Goal: Information Seeking & Learning: Learn about a topic

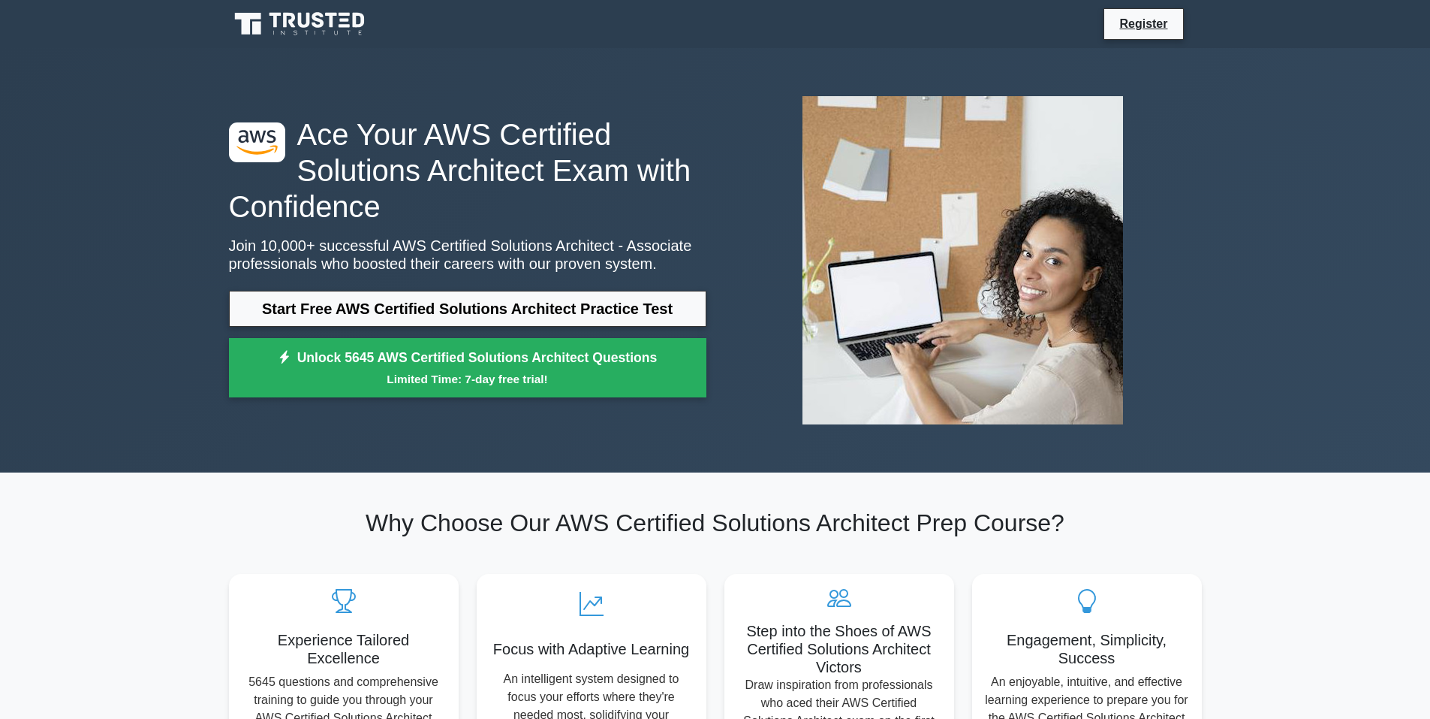
scroll to position [98, 0]
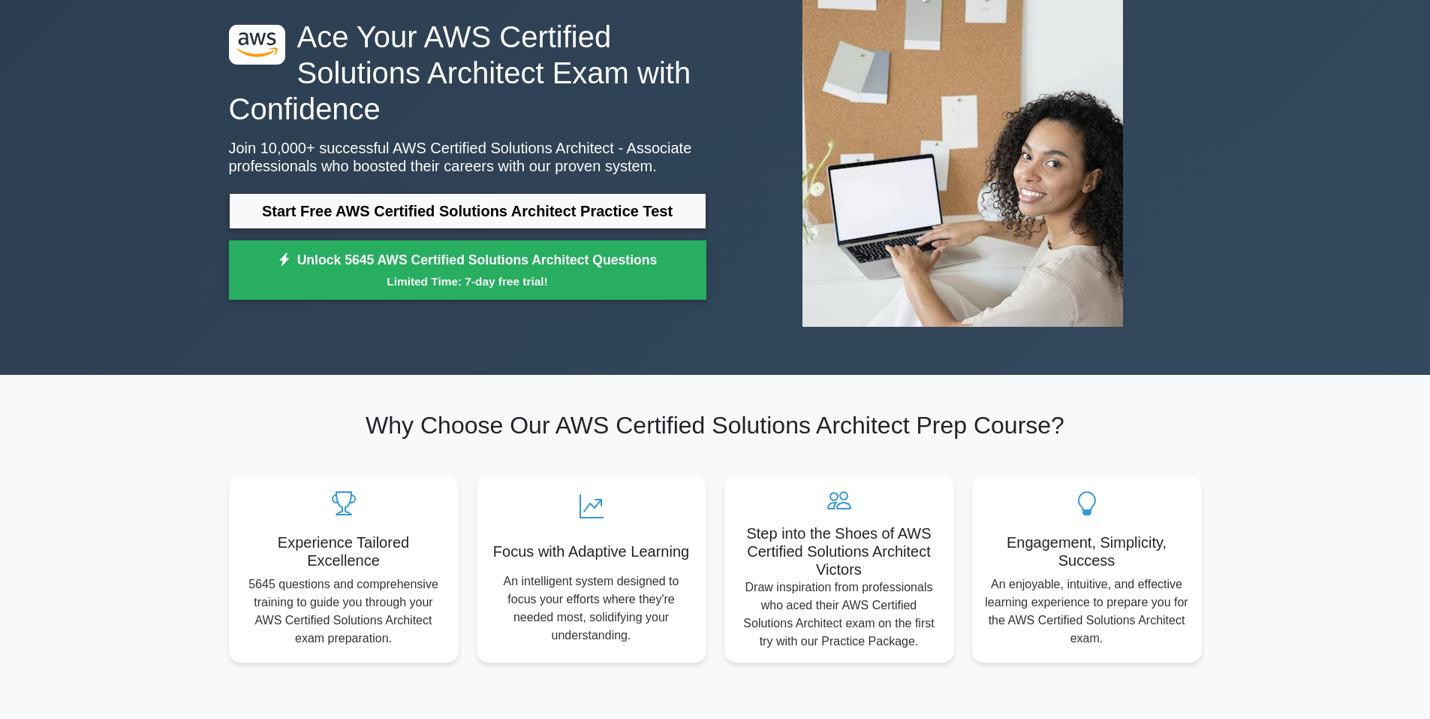
click at [502, 207] on link "Start Free AWS Certified Solutions Architect Practice Test" at bounding box center [468, 211] width 478 height 36
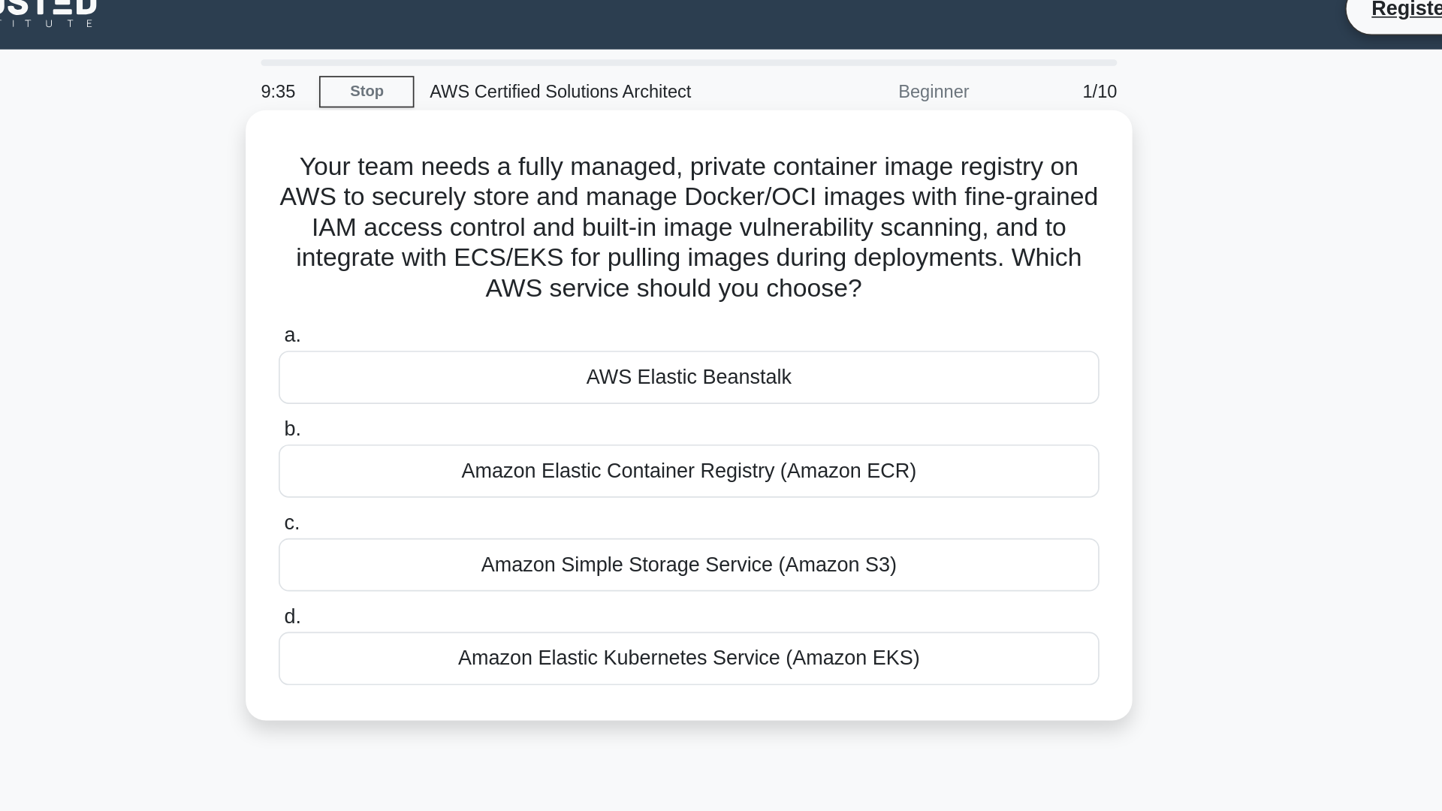
click at [850, 309] on div "Amazon Elastic Container Registry (Amazon ECR)" at bounding box center [721, 298] width 487 height 32
click at [478, 279] on input "b. Amazon Elastic Container Registry (Amazon ECR)" at bounding box center [478, 274] width 0 height 10
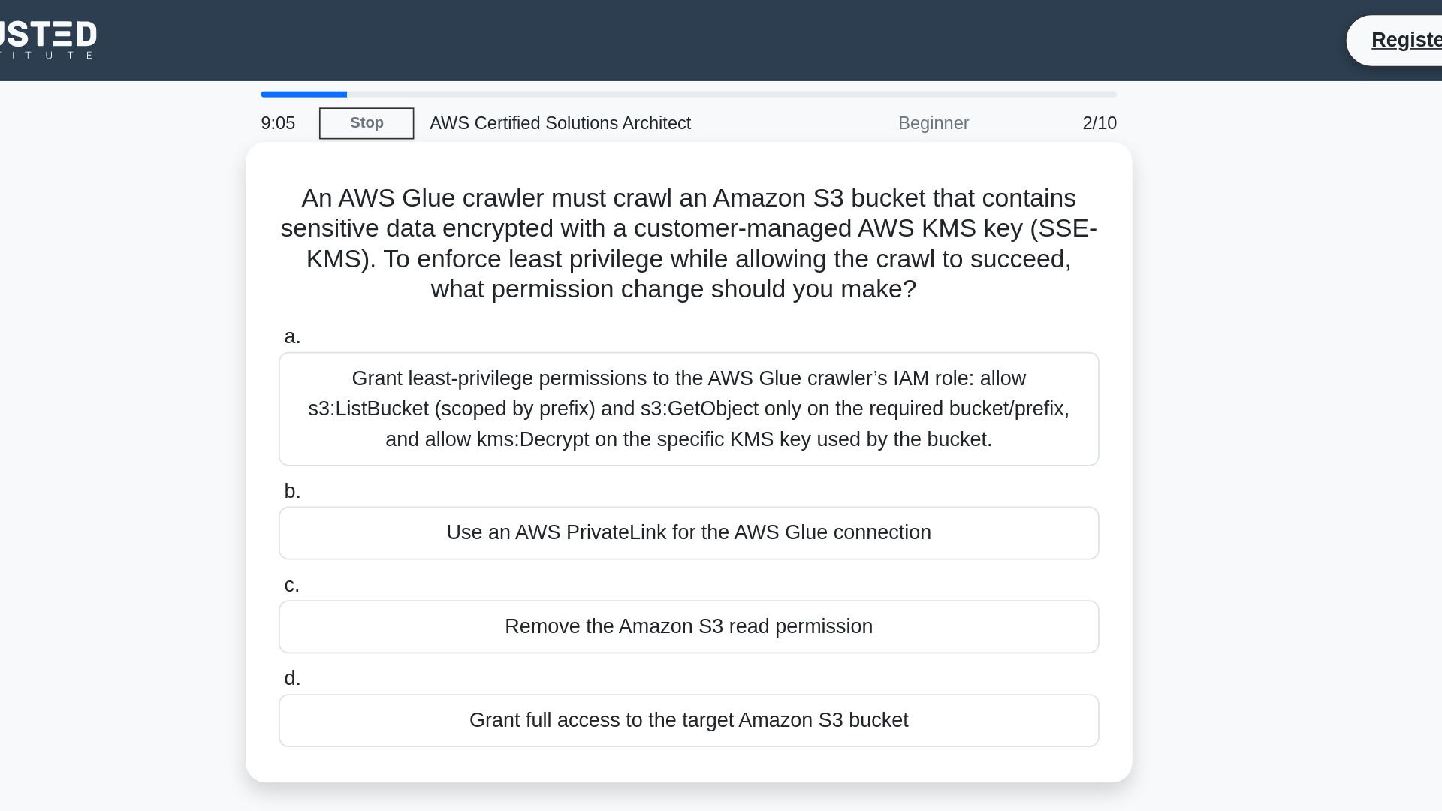
click at [824, 234] on div "Grant least-privilege permissions to the AWS Glue crawler’s IAM role: allow s3:…" at bounding box center [721, 243] width 487 height 68
click at [478, 205] on input "a. Grant least-privilege permissions to the AWS Glue crawler’s IAM role: allow …" at bounding box center [478, 200] width 0 height 10
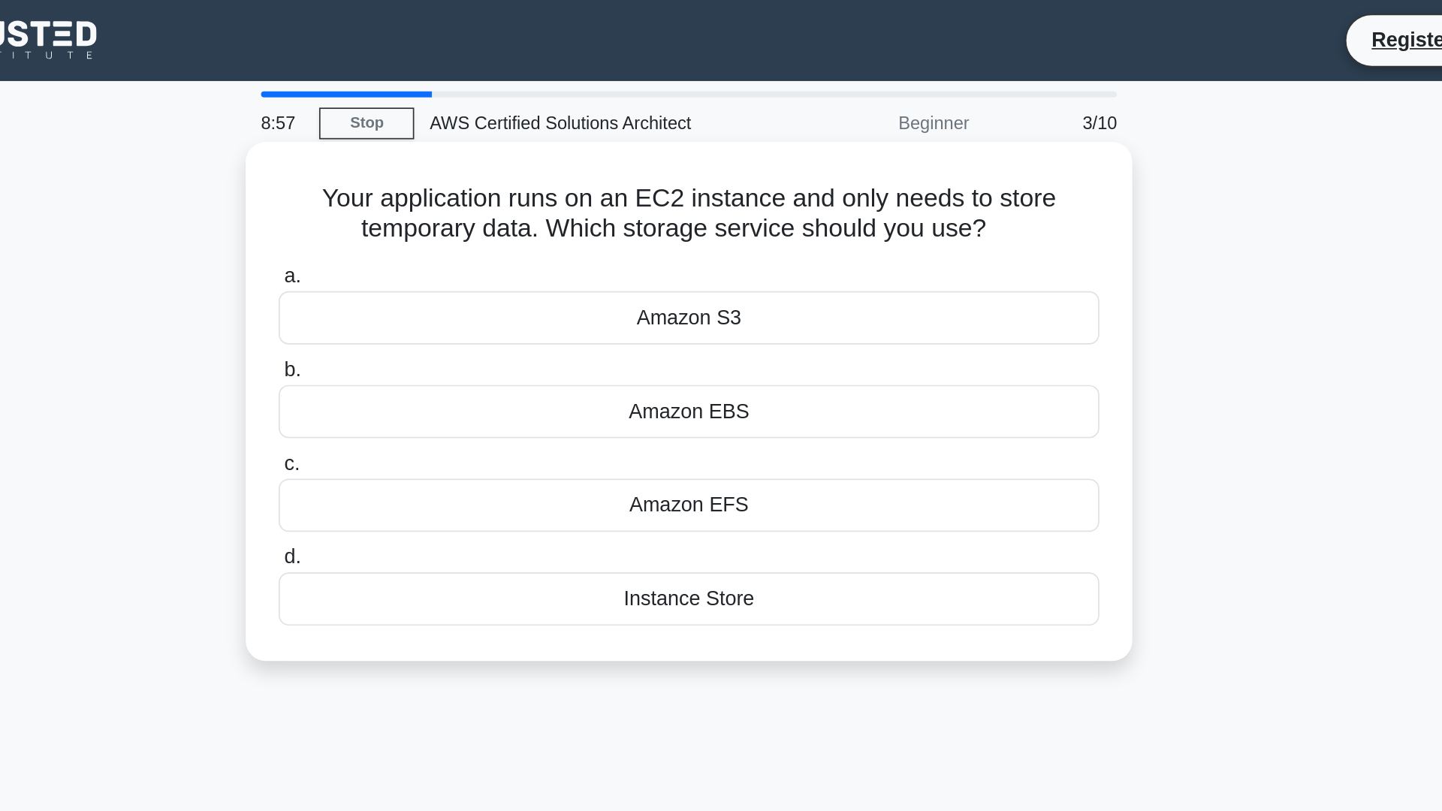
click at [744, 360] on div "Instance Store" at bounding box center [721, 355] width 487 height 32
click at [478, 336] on input "d. Instance Store" at bounding box center [478, 331] width 0 height 10
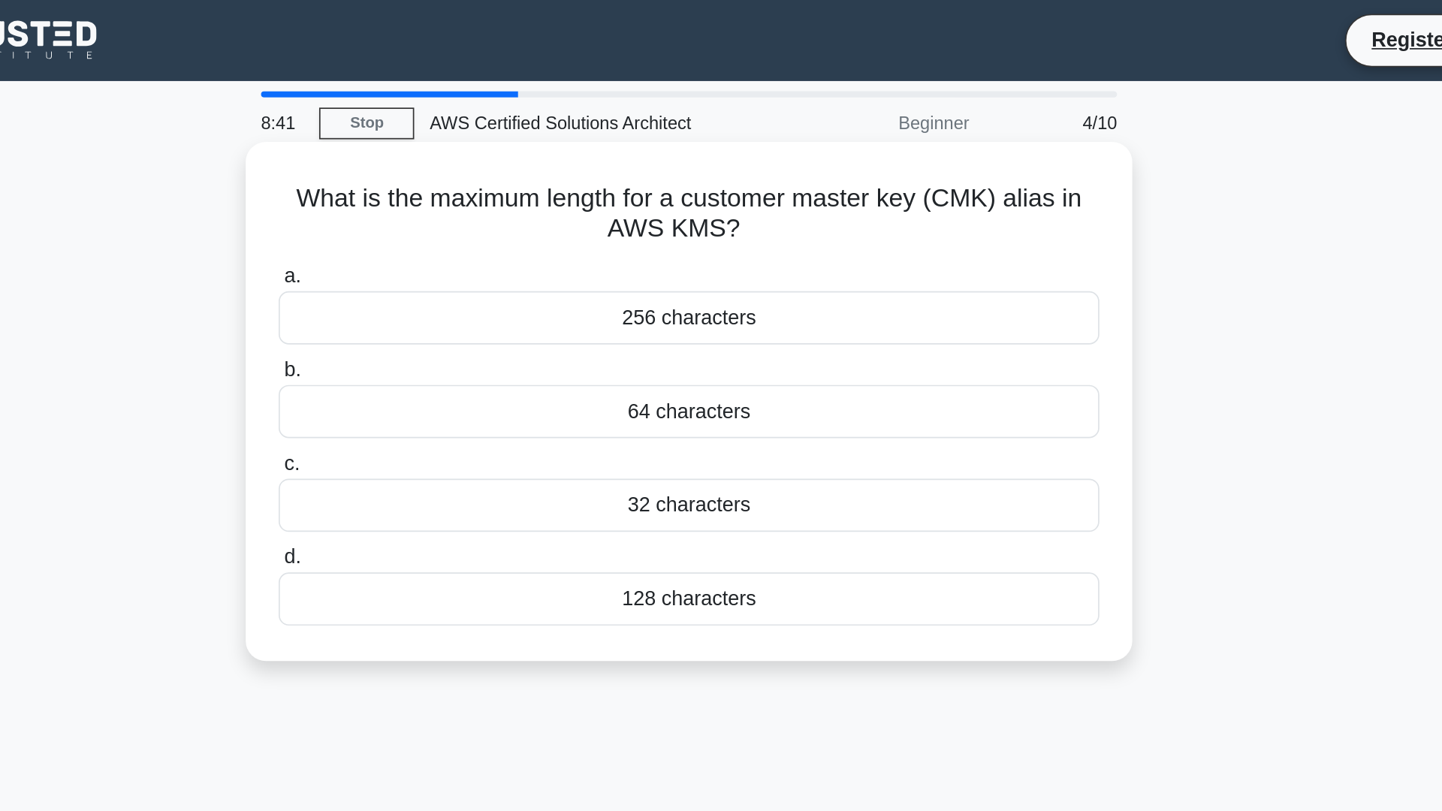
click at [768, 305] on div "32 characters" at bounding box center [721, 300] width 487 height 32
click at [478, 280] on input "c. 32 characters" at bounding box center [478, 275] width 0 height 10
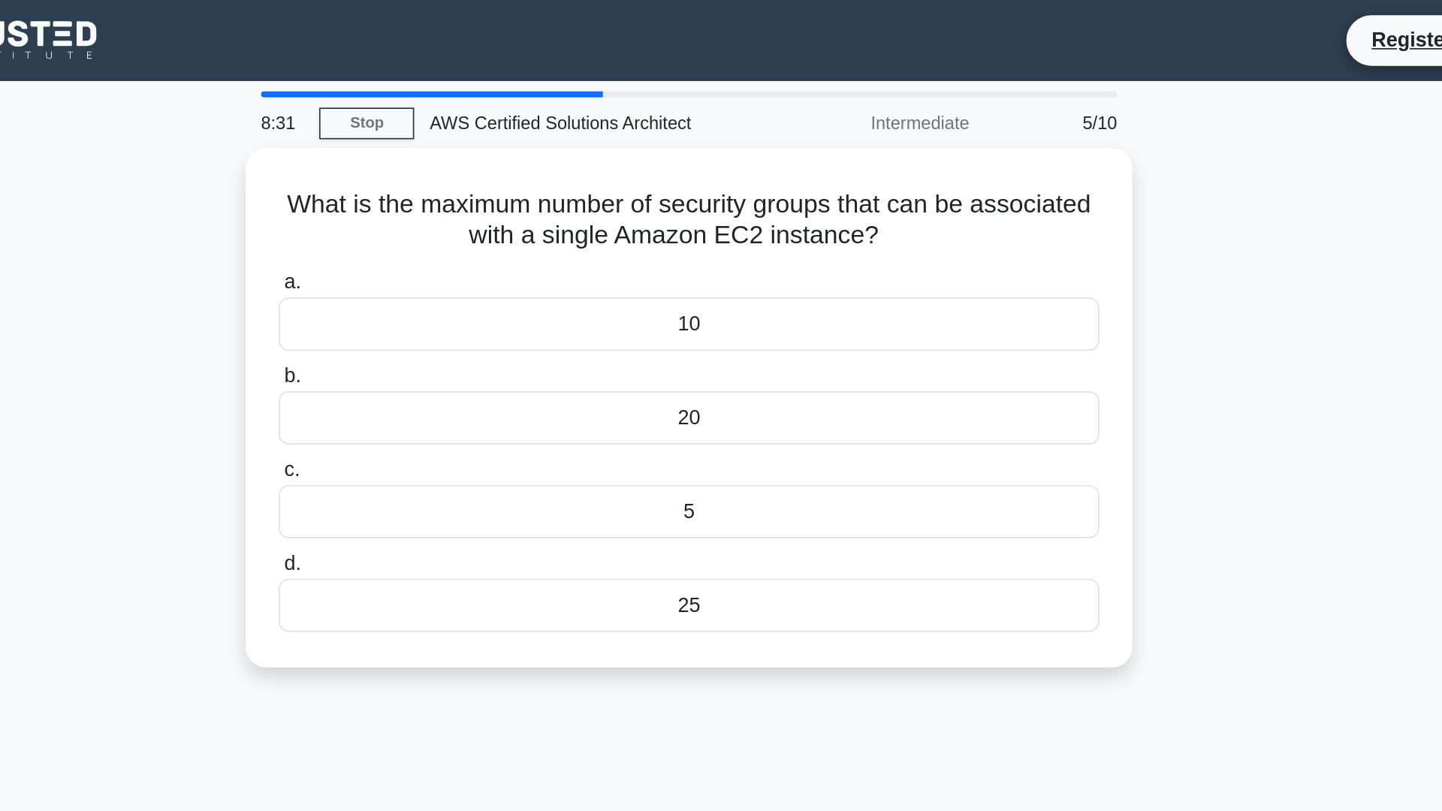
click at [768, 305] on div "5" at bounding box center [721, 304] width 487 height 32
click at [478, 284] on input "c. 5" at bounding box center [478, 279] width 0 height 10
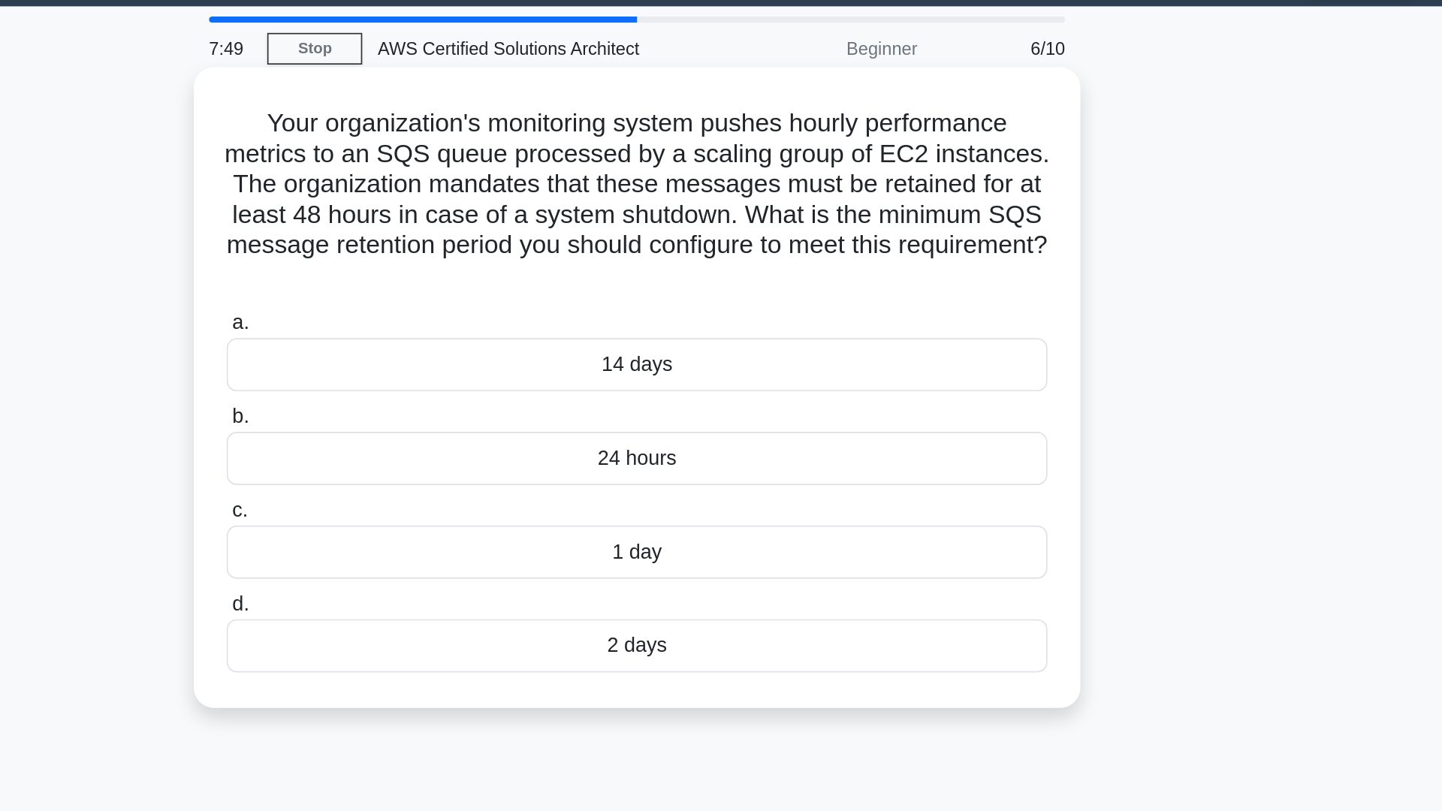
click at [779, 423] on div "2 days" at bounding box center [721, 428] width 487 height 32
click at [478, 408] on input "d. 2 days" at bounding box center [478, 403] width 0 height 10
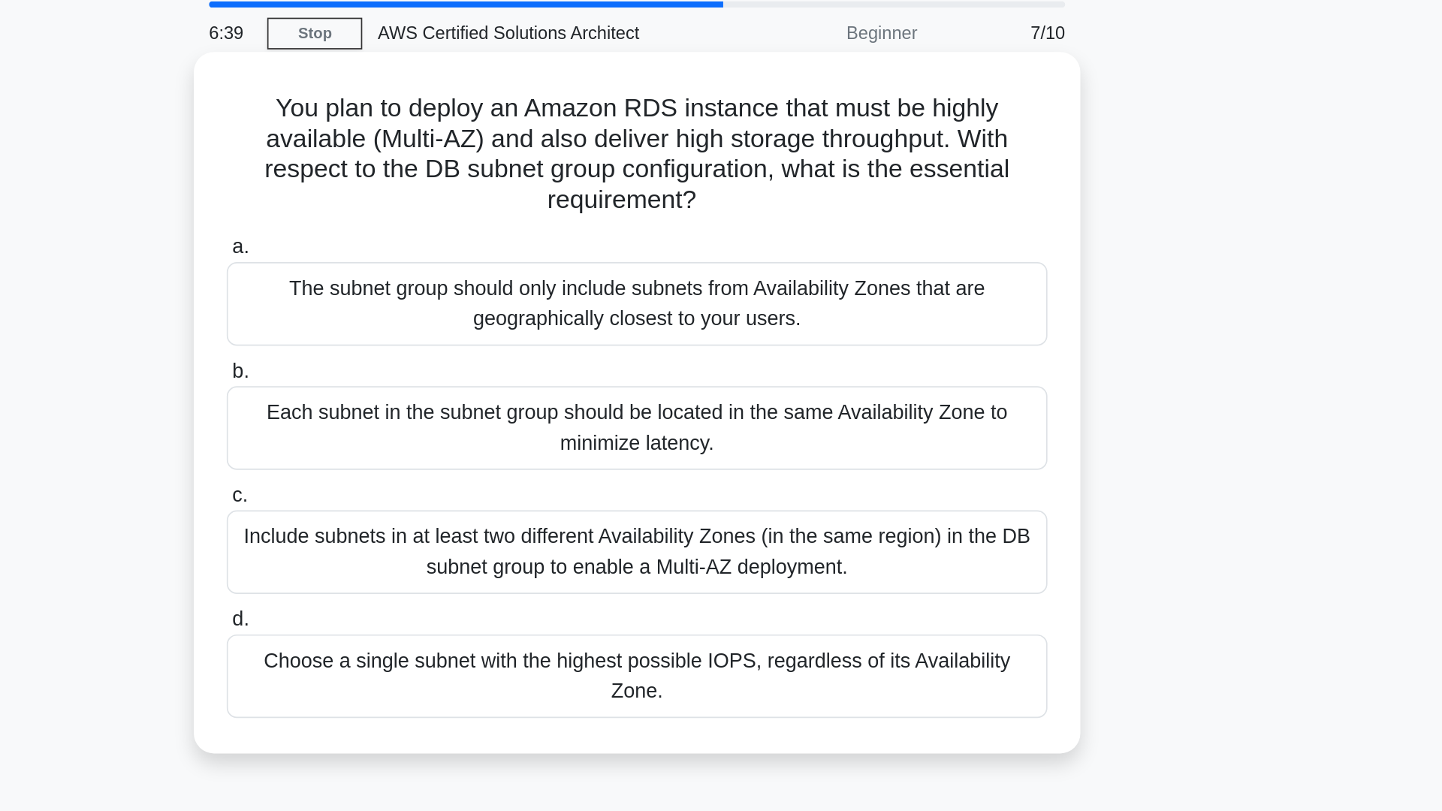
click at [559, 303] on div "Each subnet in the subnet group should be located in the same Availability Zone…" at bounding box center [721, 307] width 487 height 50
click at [478, 279] on input "b. Each subnet in the subnet group should be located in the same Availability Z…" at bounding box center [478, 274] width 0 height 10
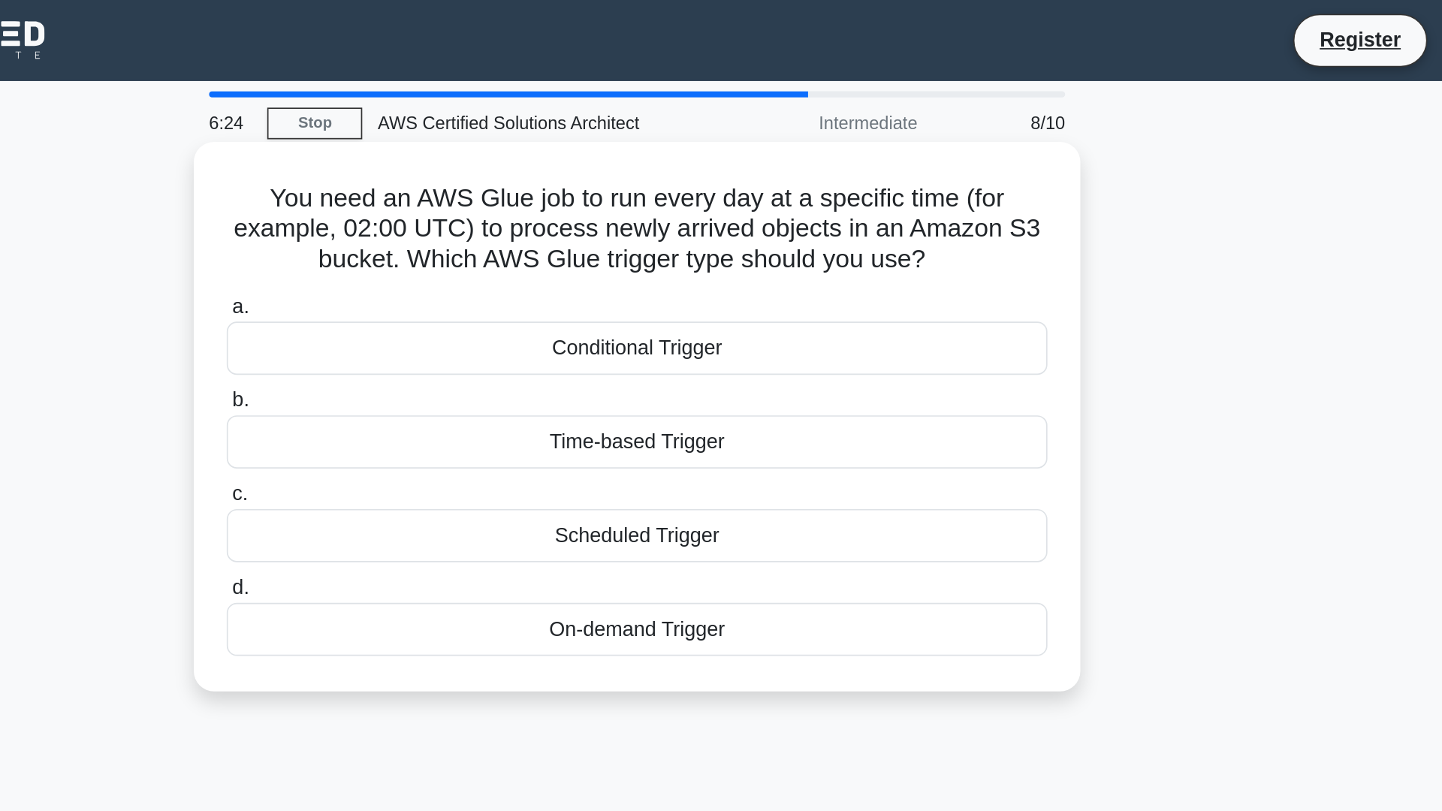
click at [722, 374] on div "On-demand Trigger" at bounding box center [721, 373] width 487 height 32
click at [478, 354] on input "d. On-demand Trigger" at bounding box center [478, 349] width 0 height 10
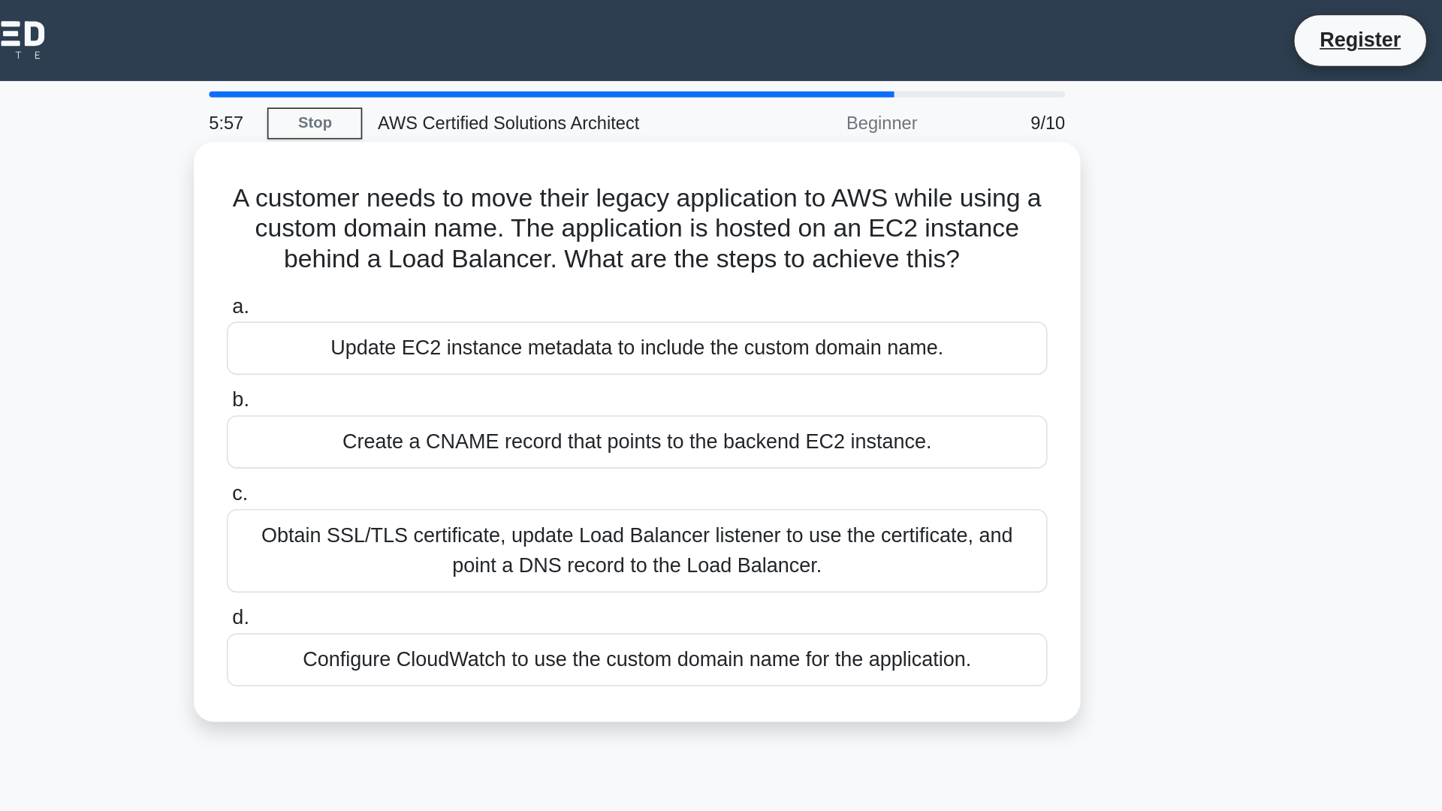
click at [494, 372] on label "d. Configure CloudWatch to use the custom domain name for the application." at bounding box center [721, 382] width 487 height 50
click at [478, 372] on input "d. Configure CloudWatch to use the custom domain name for the application." at bounding box center [478, 367] width 0 height 10
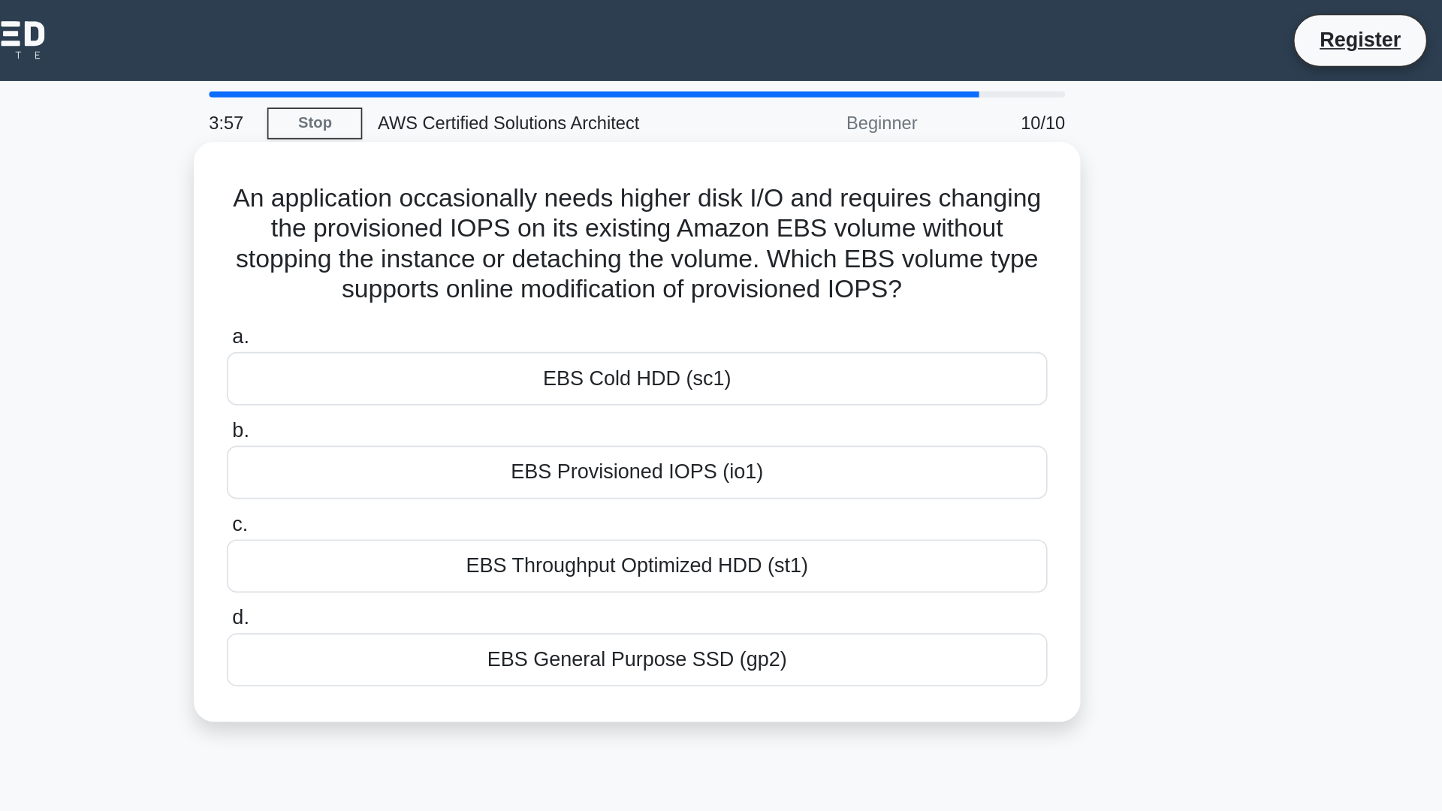
click at [770, 283] on div "EBS Provisioned IOPS (io1)" at bounding box center [721, 280] width 487 height 32
click at [478, 261] on input "b. EBS Provisioned IOPS (io1)" at bounding box center [478, 256] width 0 height 10
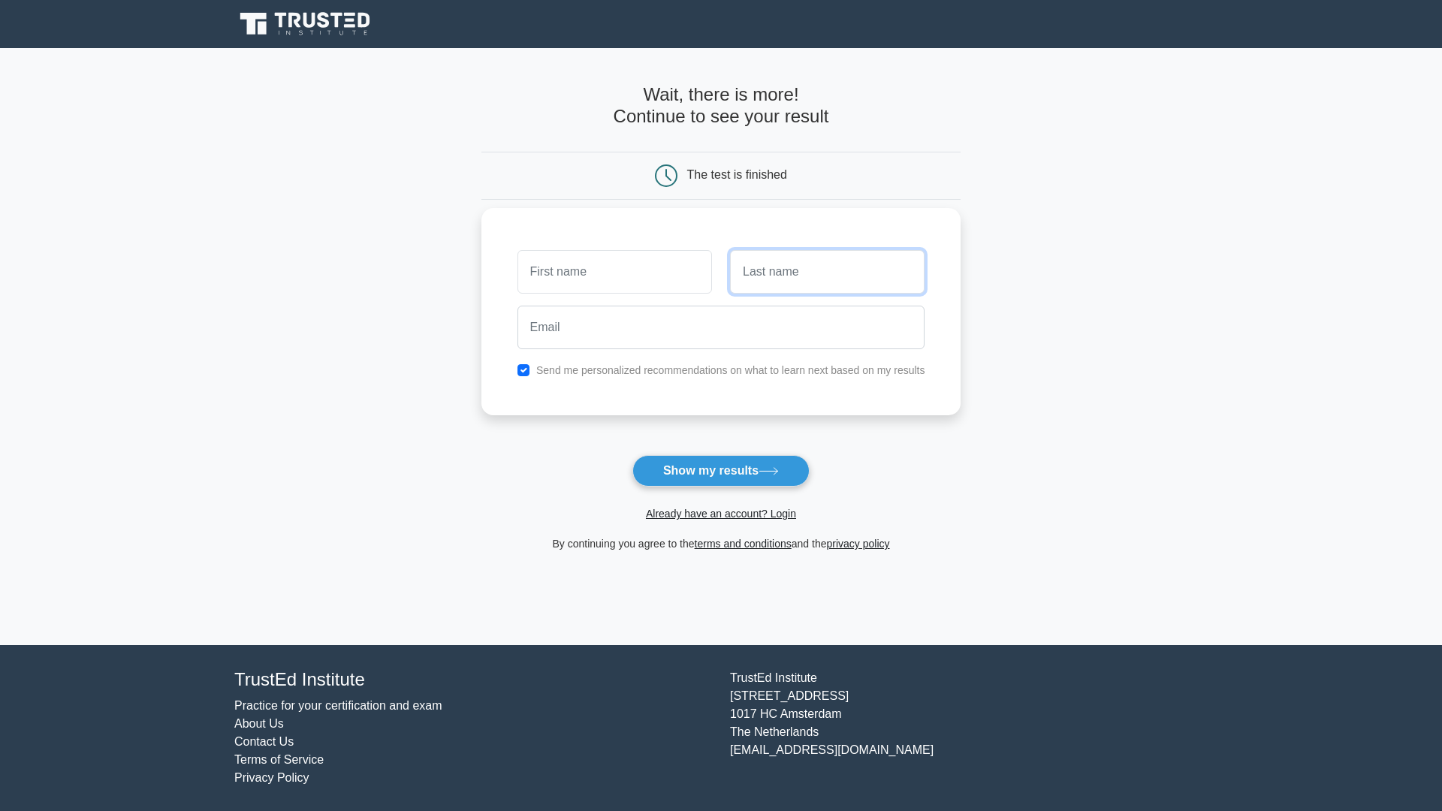
click at [755, 273] on input "text" at bounding box center [827, 272] width 194 height 44
click at [695, 465] on button "Show my results" at bounding box center [720, 471] width 177 height 32
type input "ñlmmtglmmf{mf"
click at [770, 296] on div at bounding box center [827, 272] width 213 height 56
click at [776, 286] on input "text" at bounding box center [827, 272] width 194 height 44
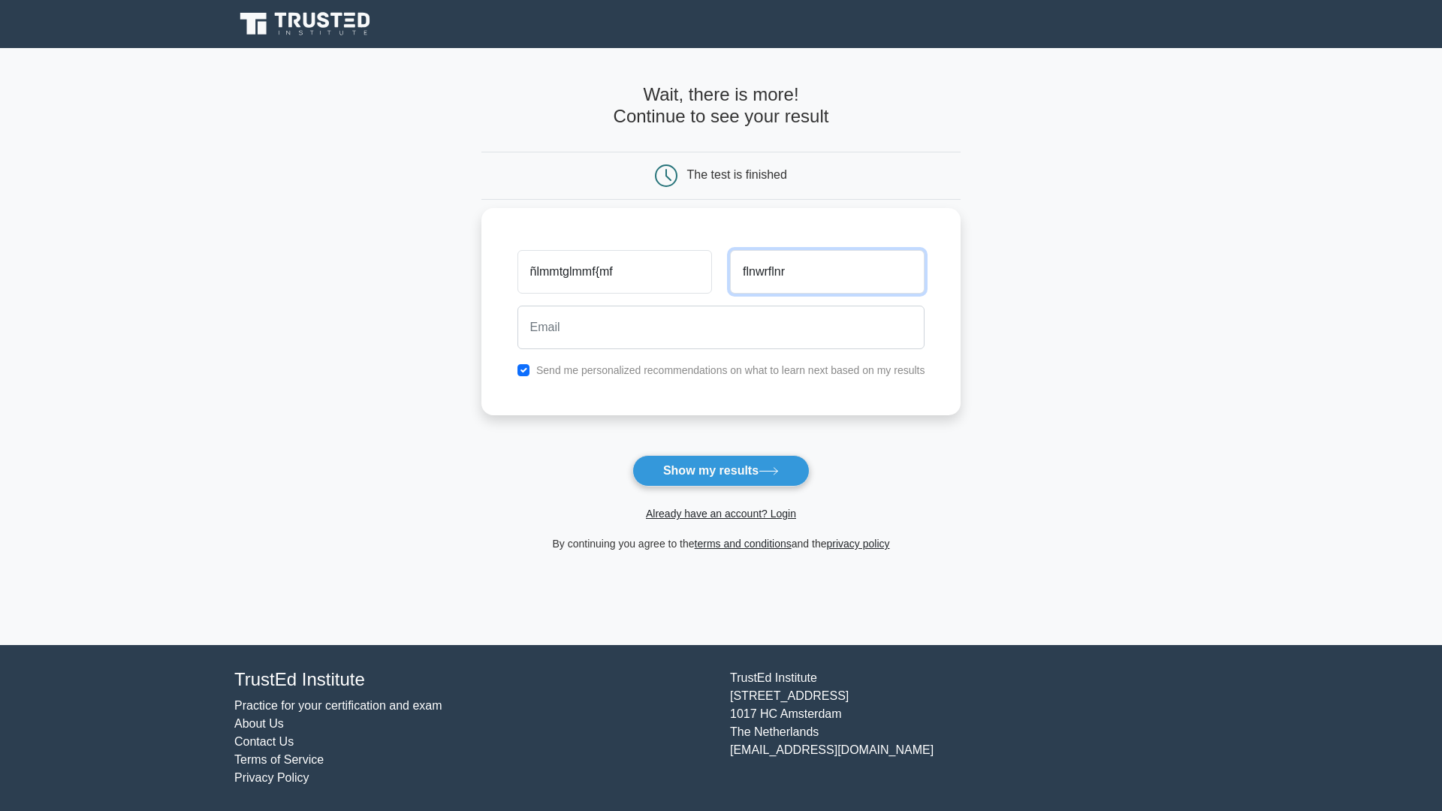
type input "flnwrflnr"
click at [766, 308] on input "email" at bounding box center [721, 328] width 408 height 44
type input "[EMAIL_ADDRESS][DOMAIN_NAME]"
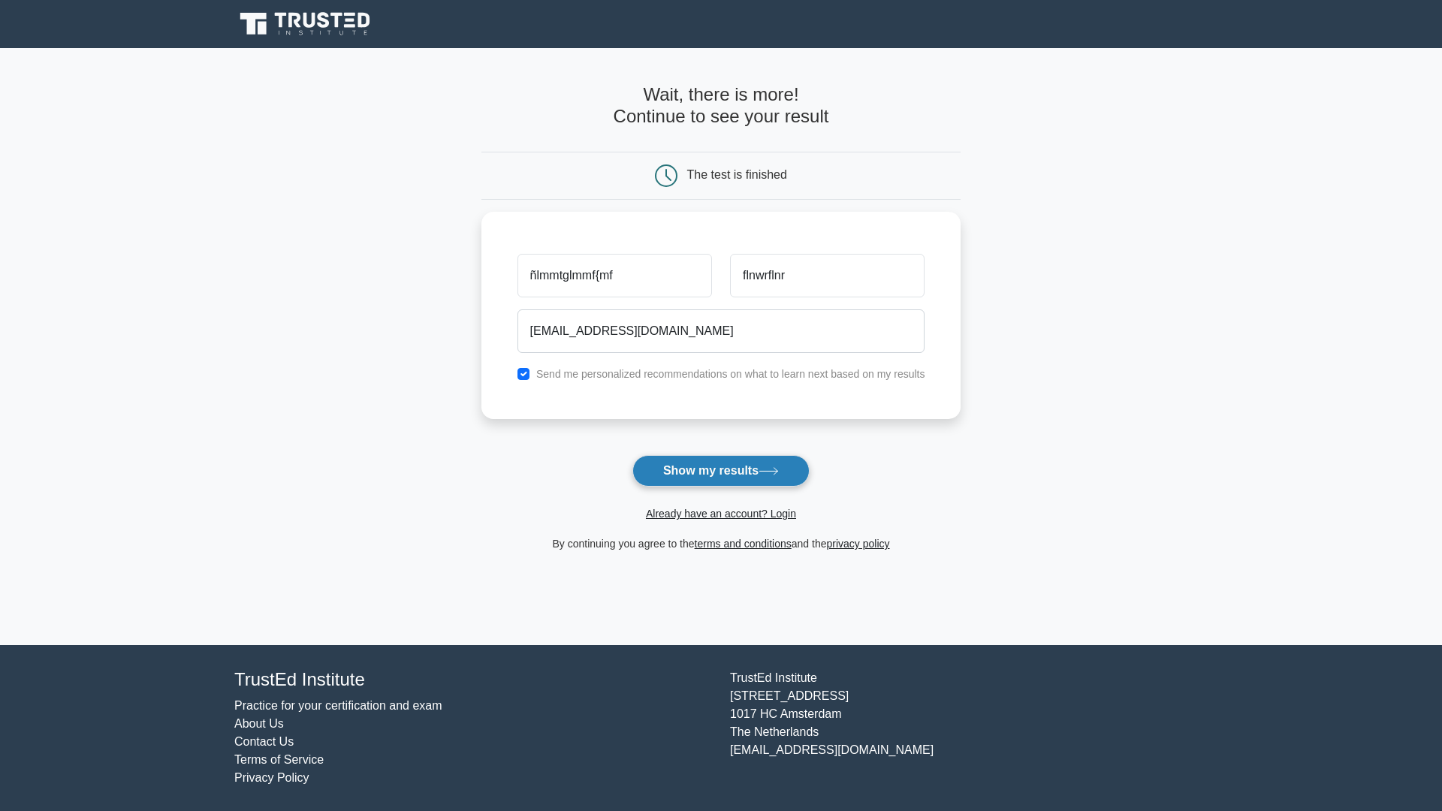
click at [701, 469] on button "Show my results" at bounding box center [720, 471] width 177 height 32
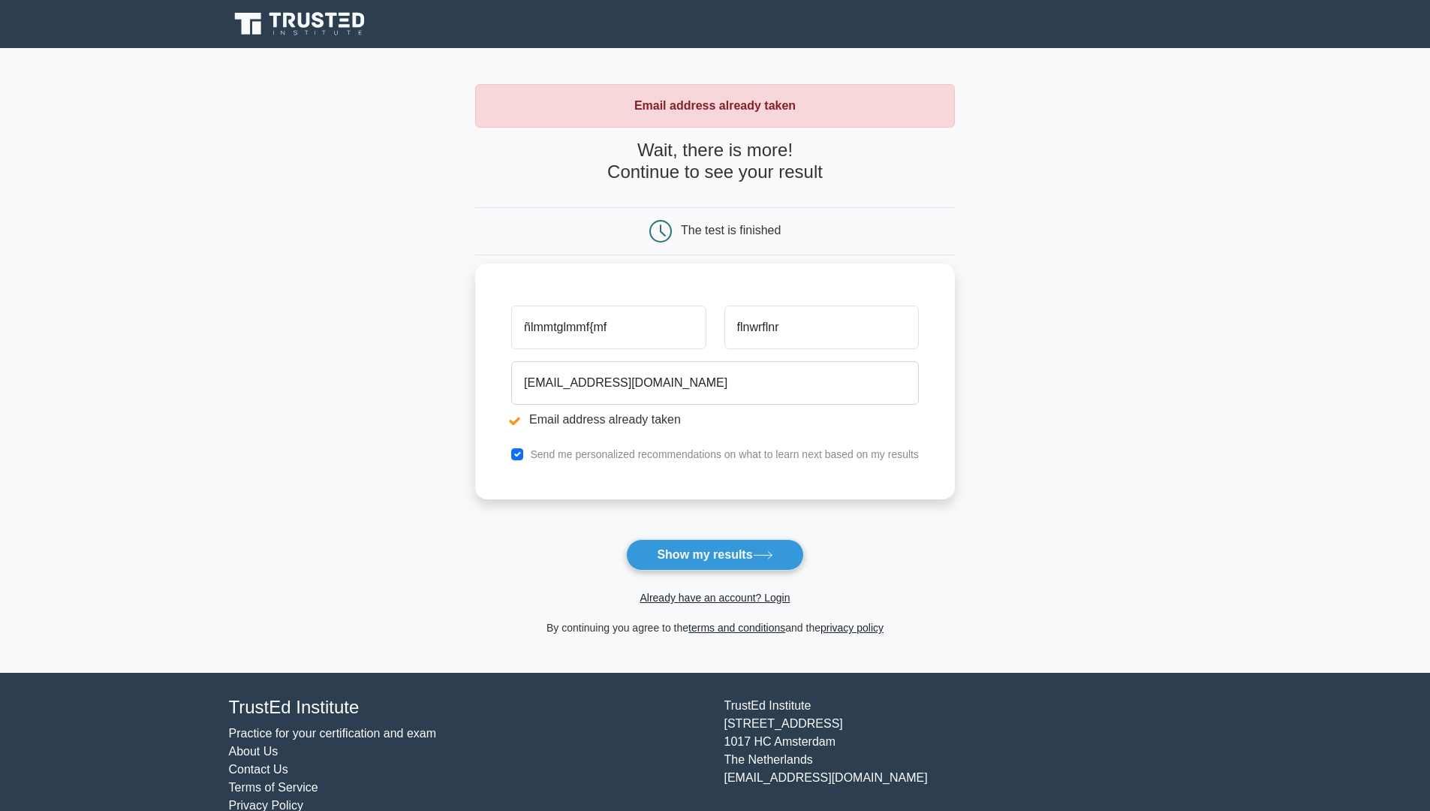
click at [652, 333] on input "ñlmmtglmmf{mf" at bounding box center [608, 328] width 194 height 44
click at [695, 390] on input "[EMAIL_ADDRESS][DOMAIN_NAME]" at bounding box center [715, 383] width 408 height 44
click at [654, 322] on input "ñlmmtglmmf{mf" at bounding box center [608, 328] width 194 height 44
type input "ñ"
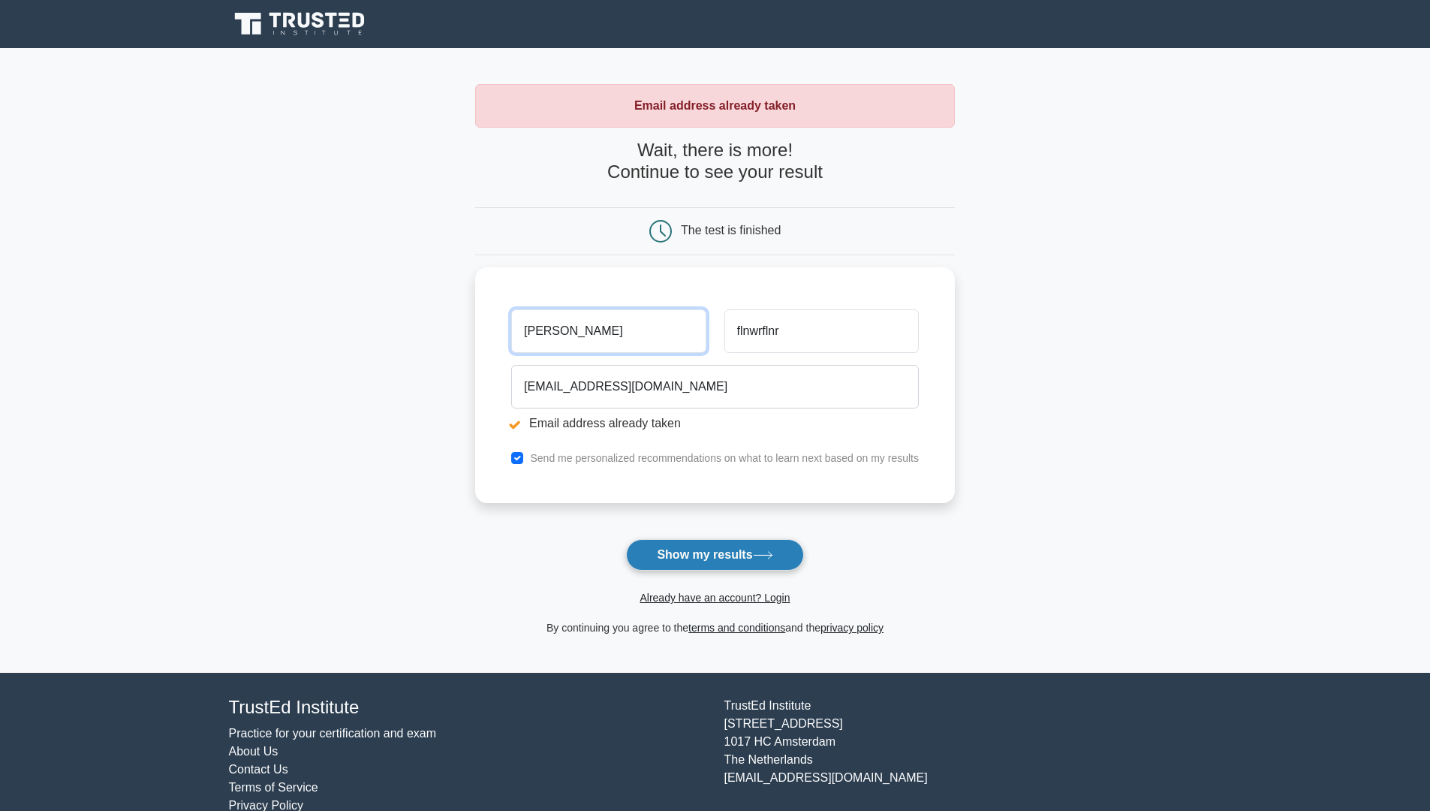
type input "[PERSON_NAME]"
click at [680, 547] on button "Show my results" at bounding box center [714, 555] width 177 height 32
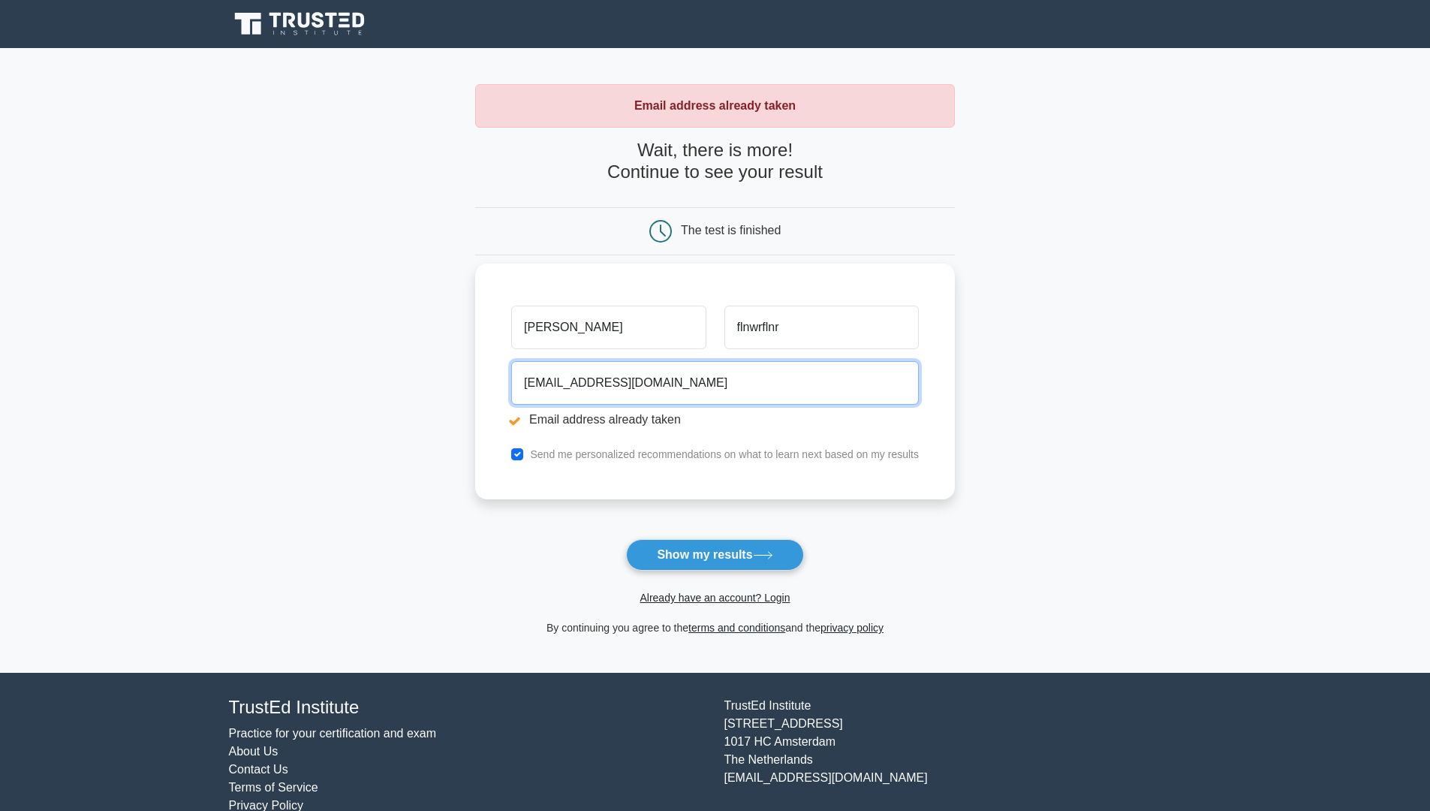
click at [674, 392] on input "[EMAIL_ADDRESS][DOMAIN_NAME]" at bounding box center [715, 383] width 408 height 44
type input "k"
type input "[EMAIL_ADDRESS][DOMAIN_NAME]"
click at [709, 548] on button "Show my results" at bounding box center [714, 555] width 177 height 32
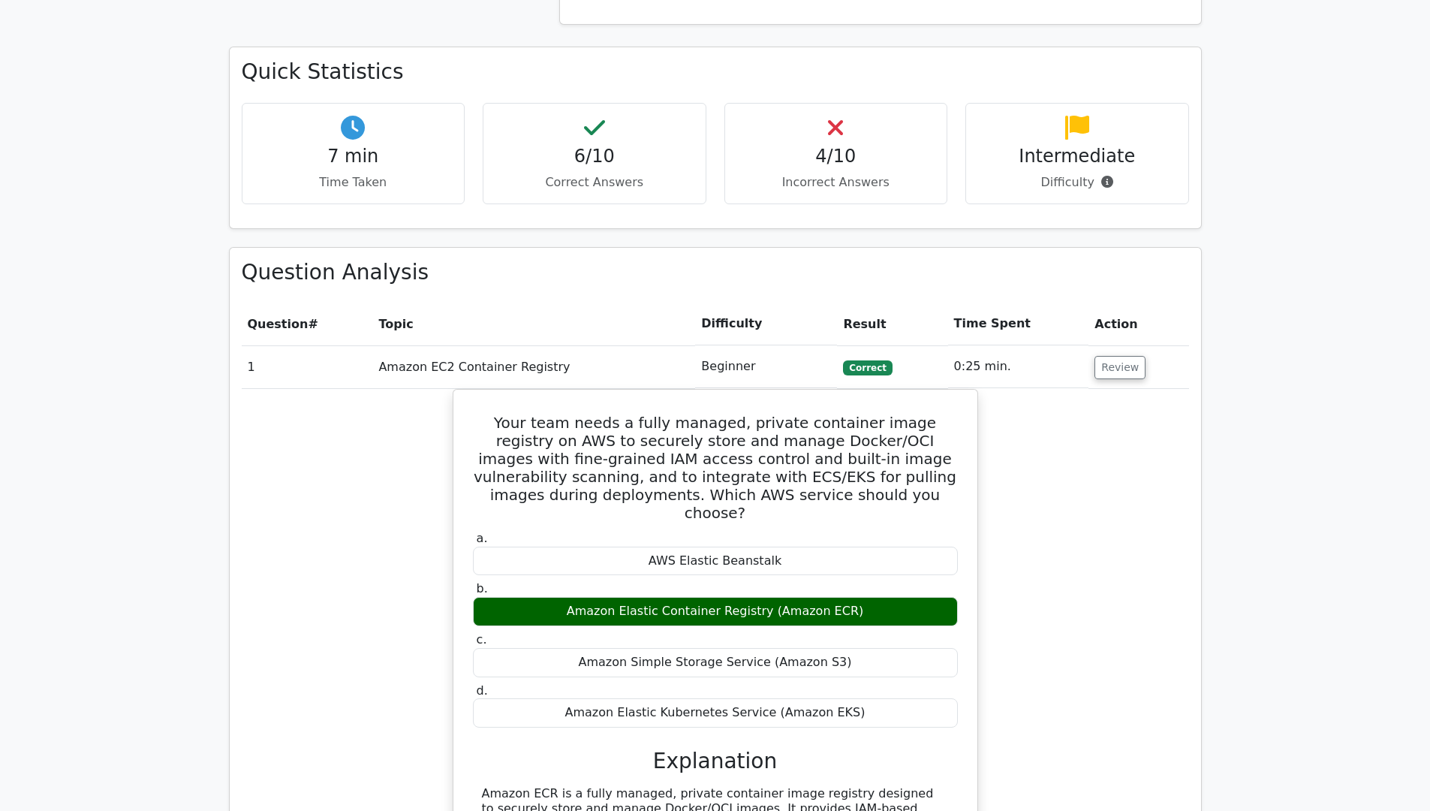
scroll to position [1018, 0]
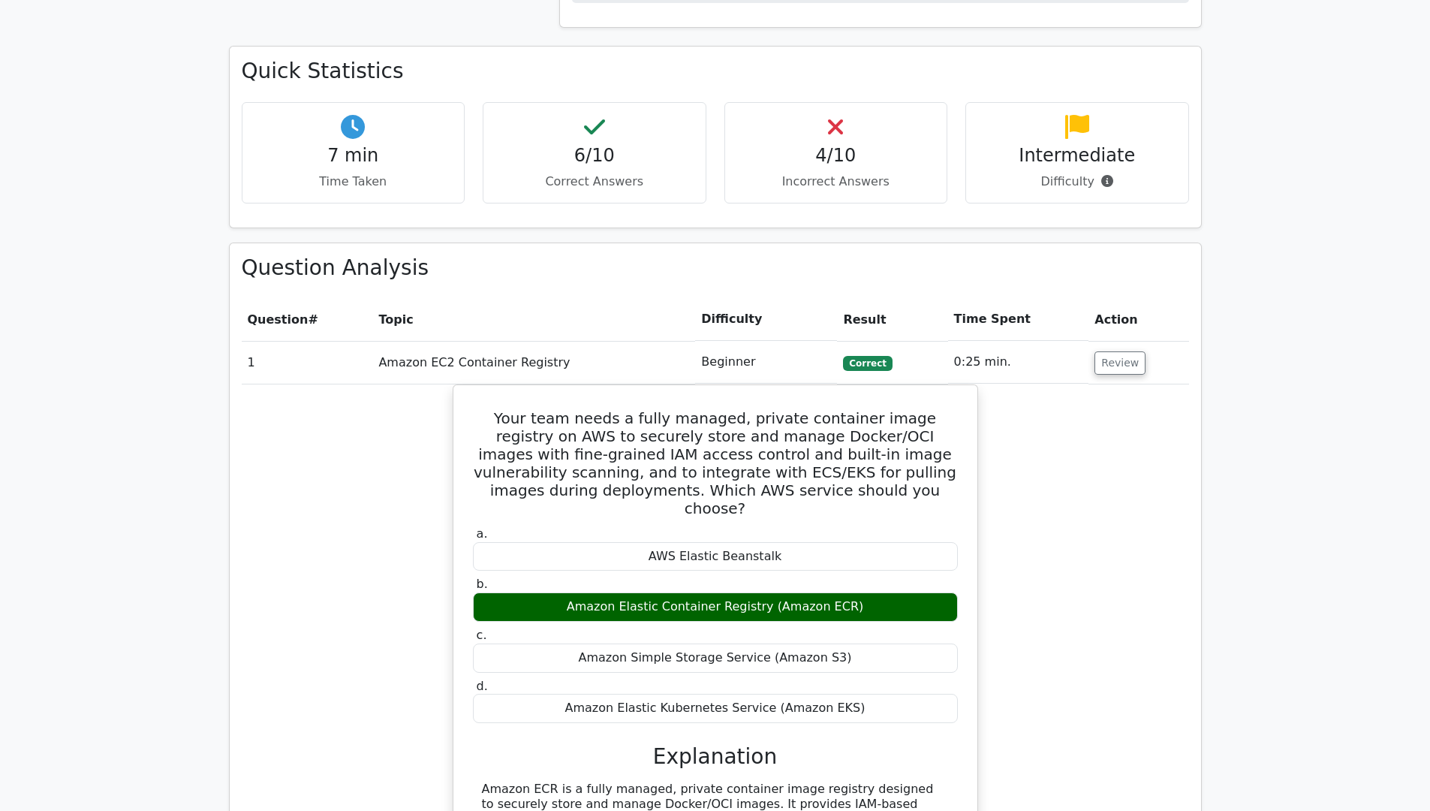
drag, startPoint x: 664, startPoint y: 474, endPoint x: 441, endPoint y: 388, distance: 238.9
click at [441, 388] on div "Your team needs a fully managed, private container image registry on AWS to sec…" at bounding box center [716, 693] width 948 height 618
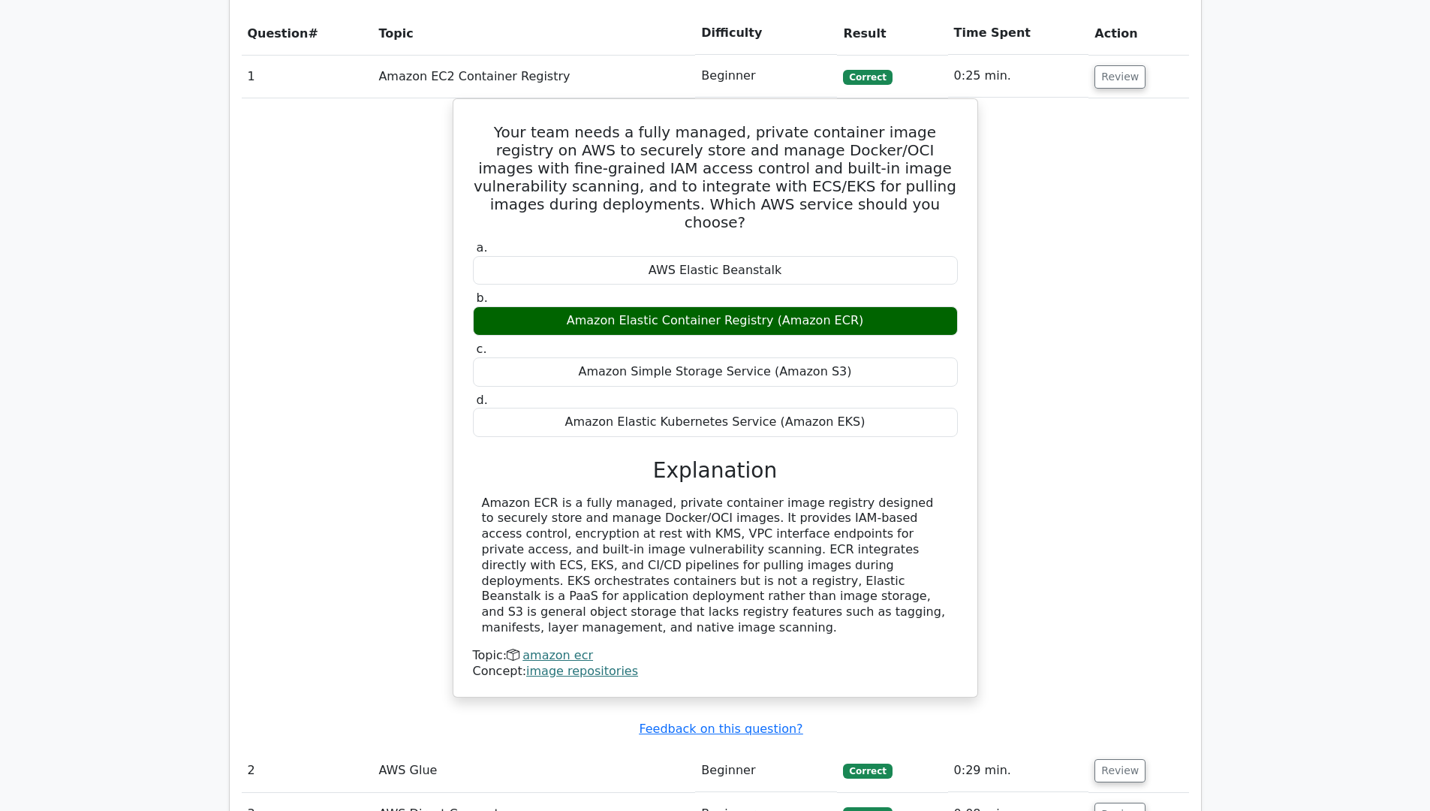
scroll to position [1397, 0]
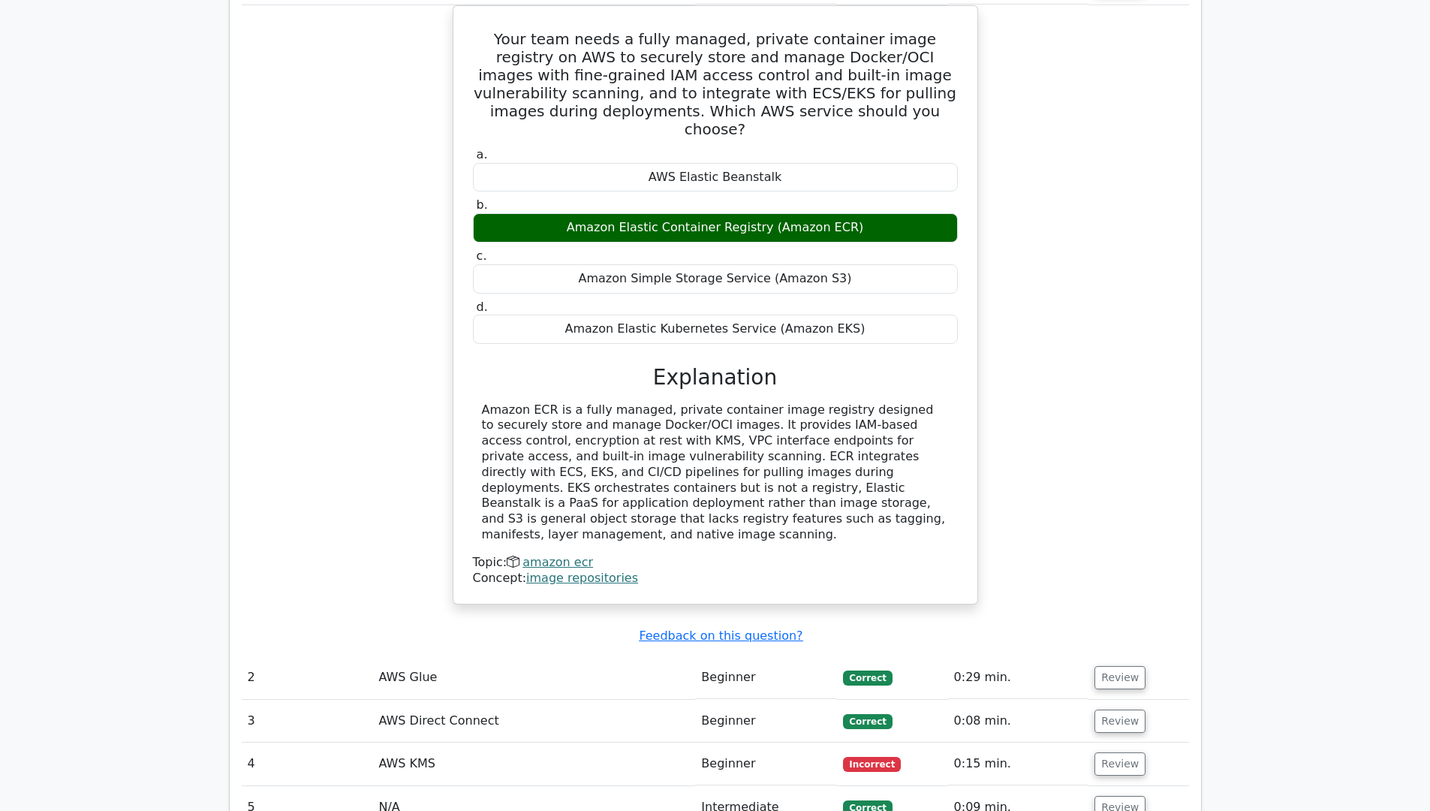
click at [598, 656] on td "AWS Glue" at bounding box center [533, 677] width 323 height 43
click at [1114, 666] on button "Review" at bounding box center [1120, 677] width 51 height 23
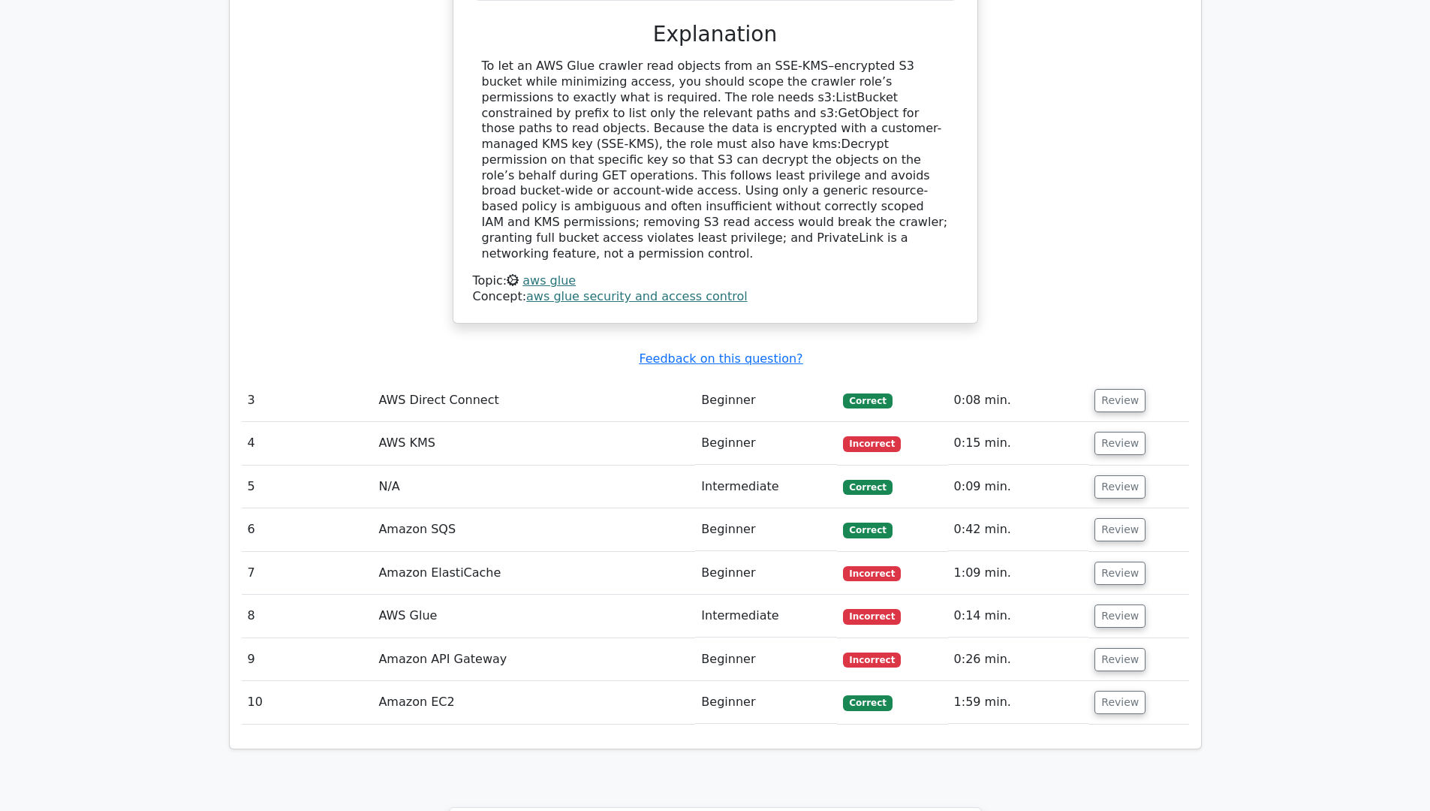
scroll to position [2458, 0]
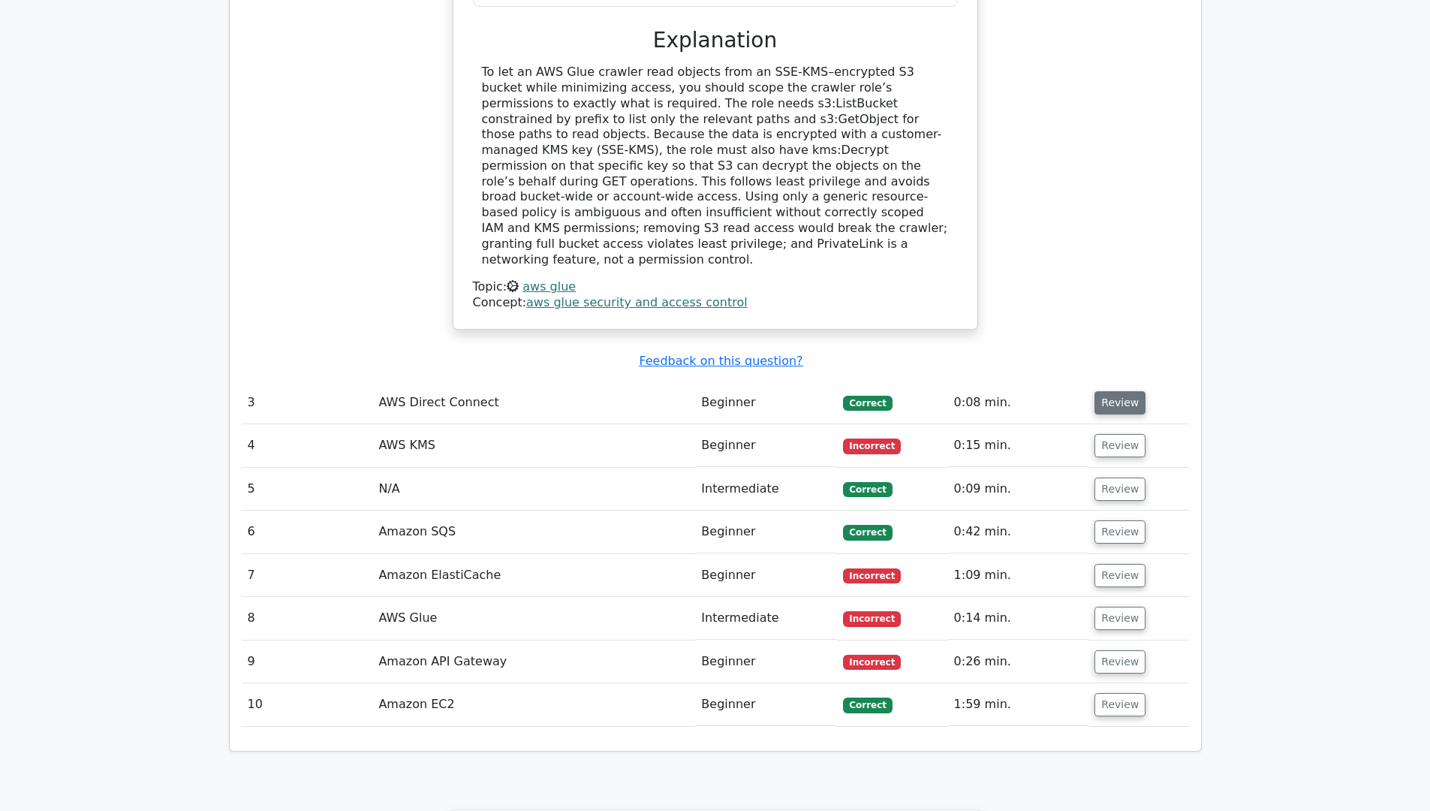
click at [1109, 391] on button "Review" at bounding box center [1120, 402] width 51 height 23
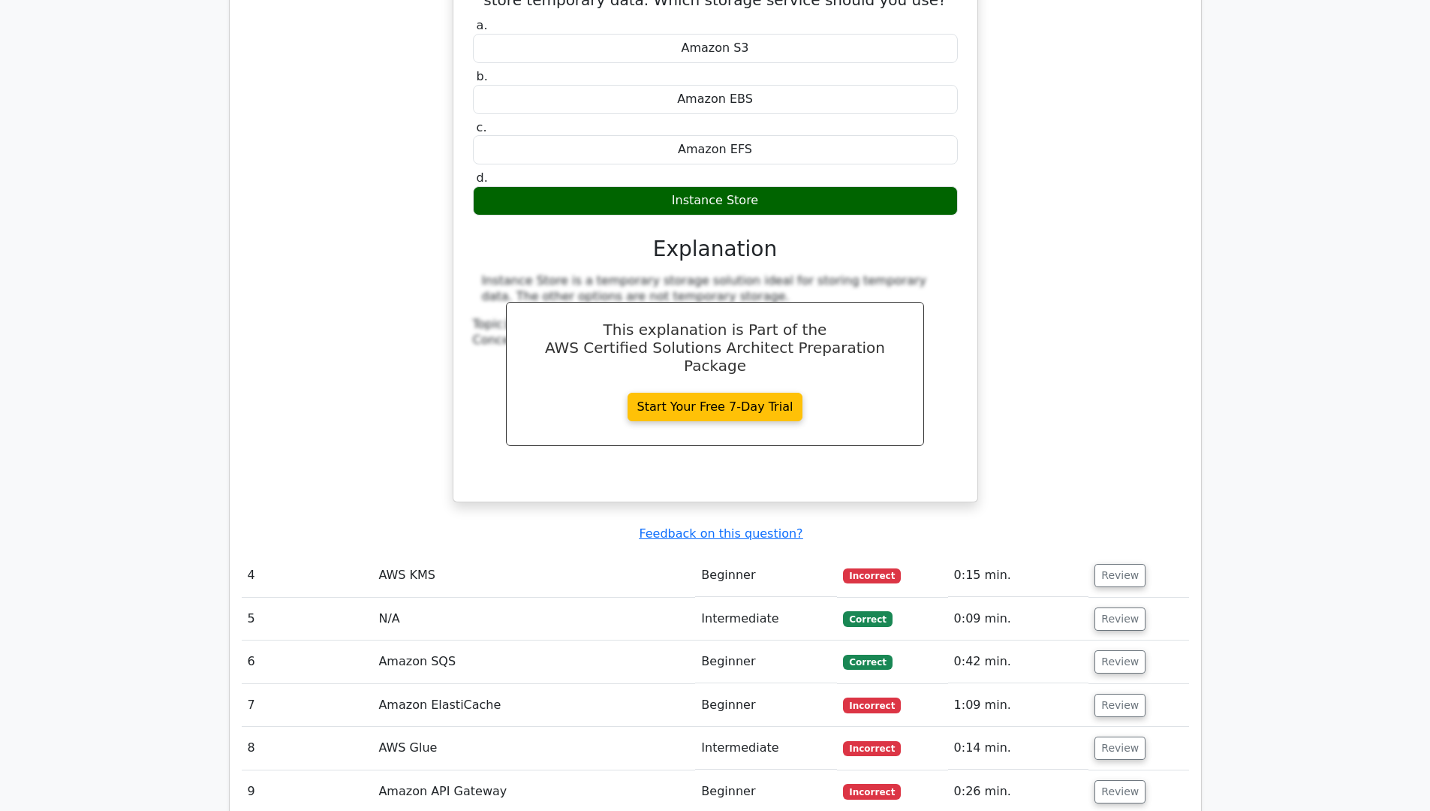
scroll to position [2959, 0]
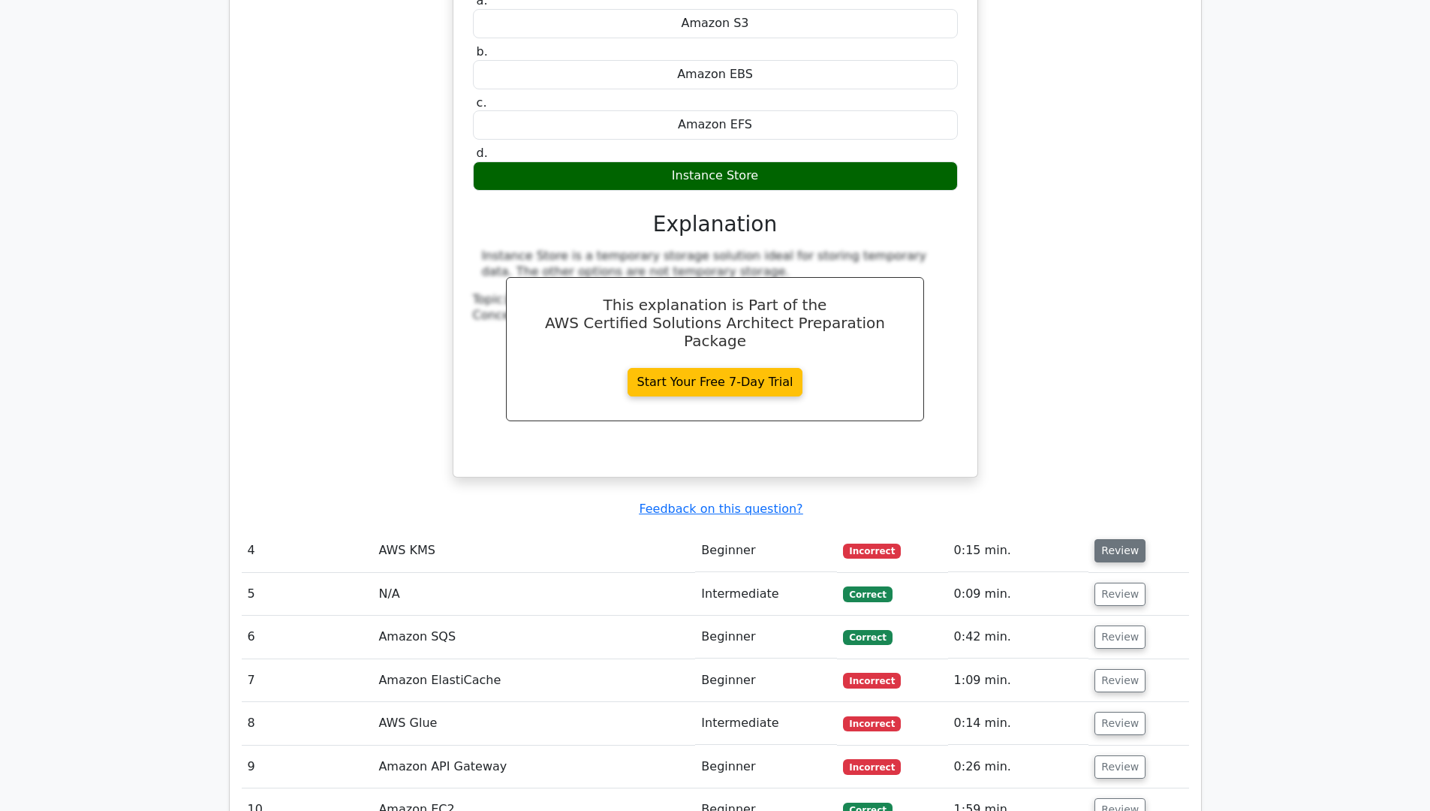
click at [1109, 539] on button "Review" at bounding box center [1120, 550] width 51 height 23
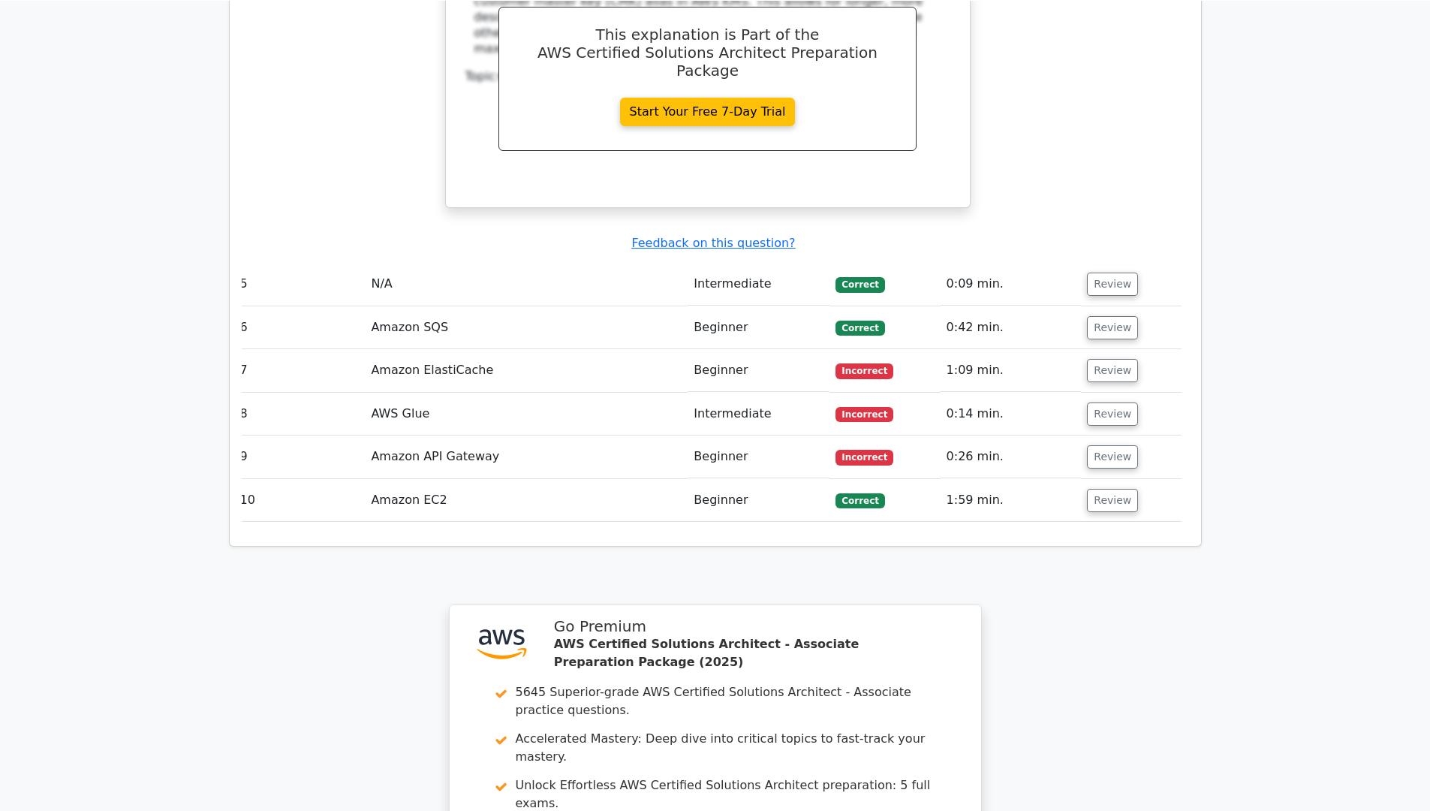
scroll to position [3876, 0]
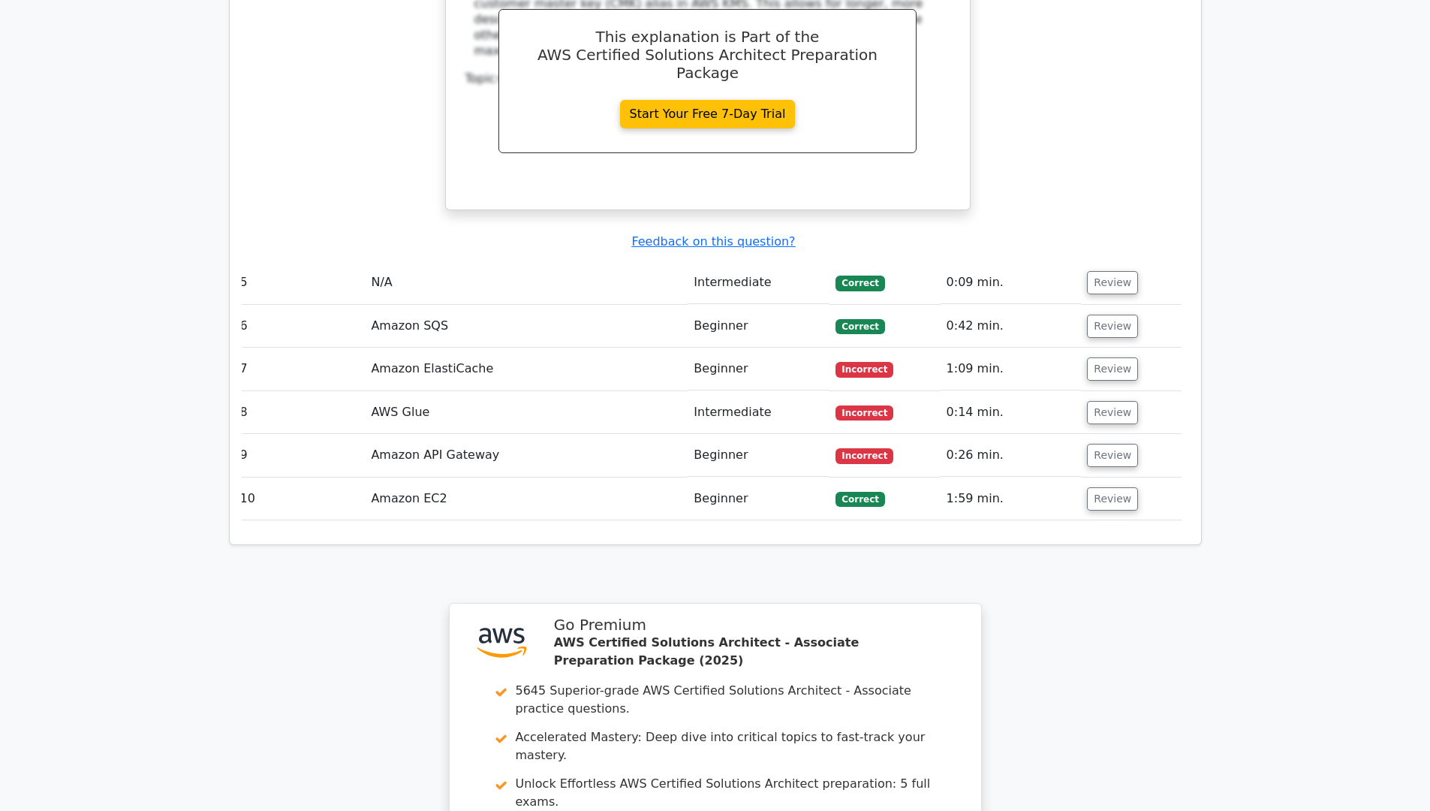
click at [852, 362] on span "Incorrect" at bounding box center [865, 369] width 58 height 15
click at [1108, 357] on button "Review" at bounding box center [1112, 368] width 51 height 23
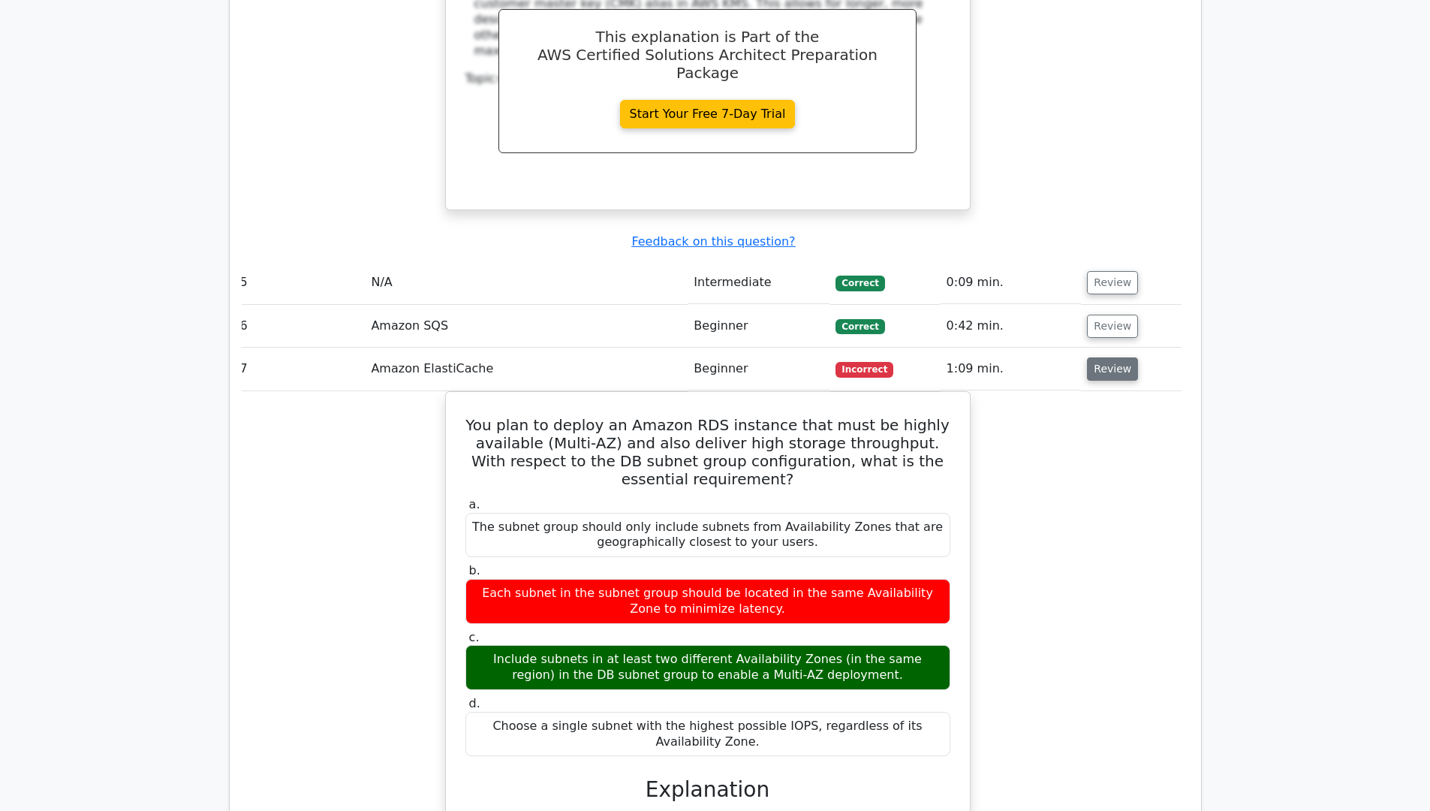
click at [1110, 357] on button "Review" at bounding box center [1112, 368] width 51 height 23
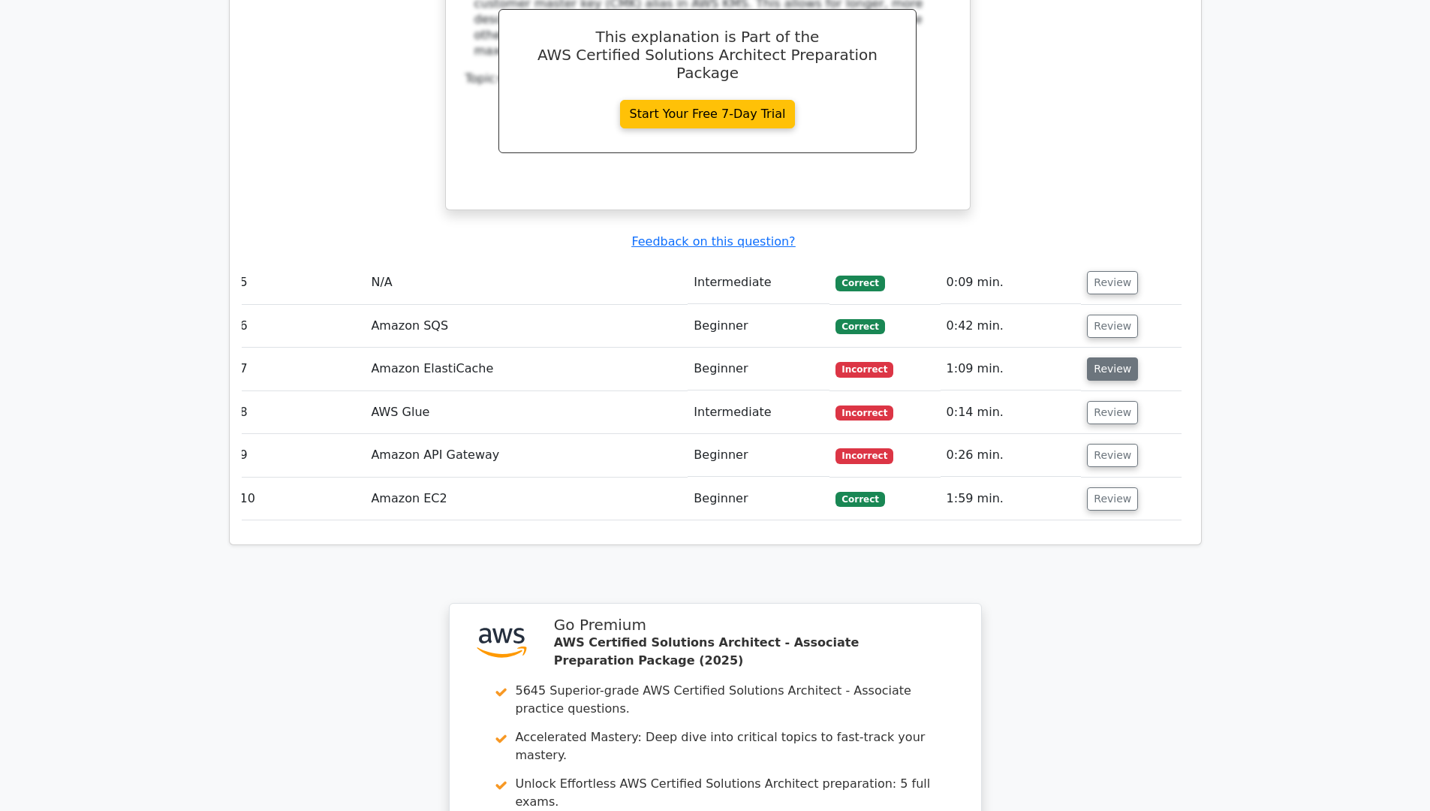
click at [1110, 357] on button "Review" at bounding box center [1112, 368] width 51 height 23
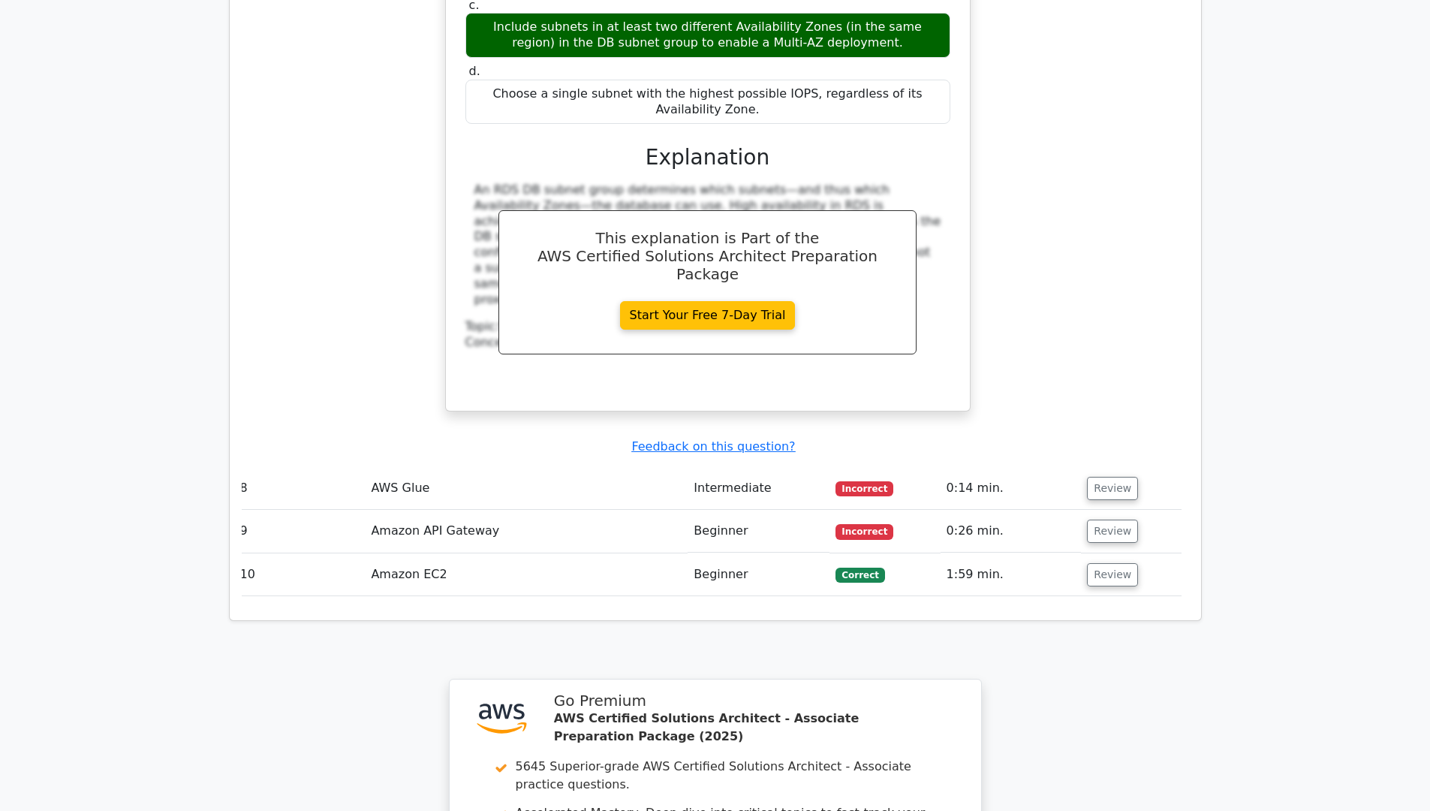
scroll to position [4505, 0]
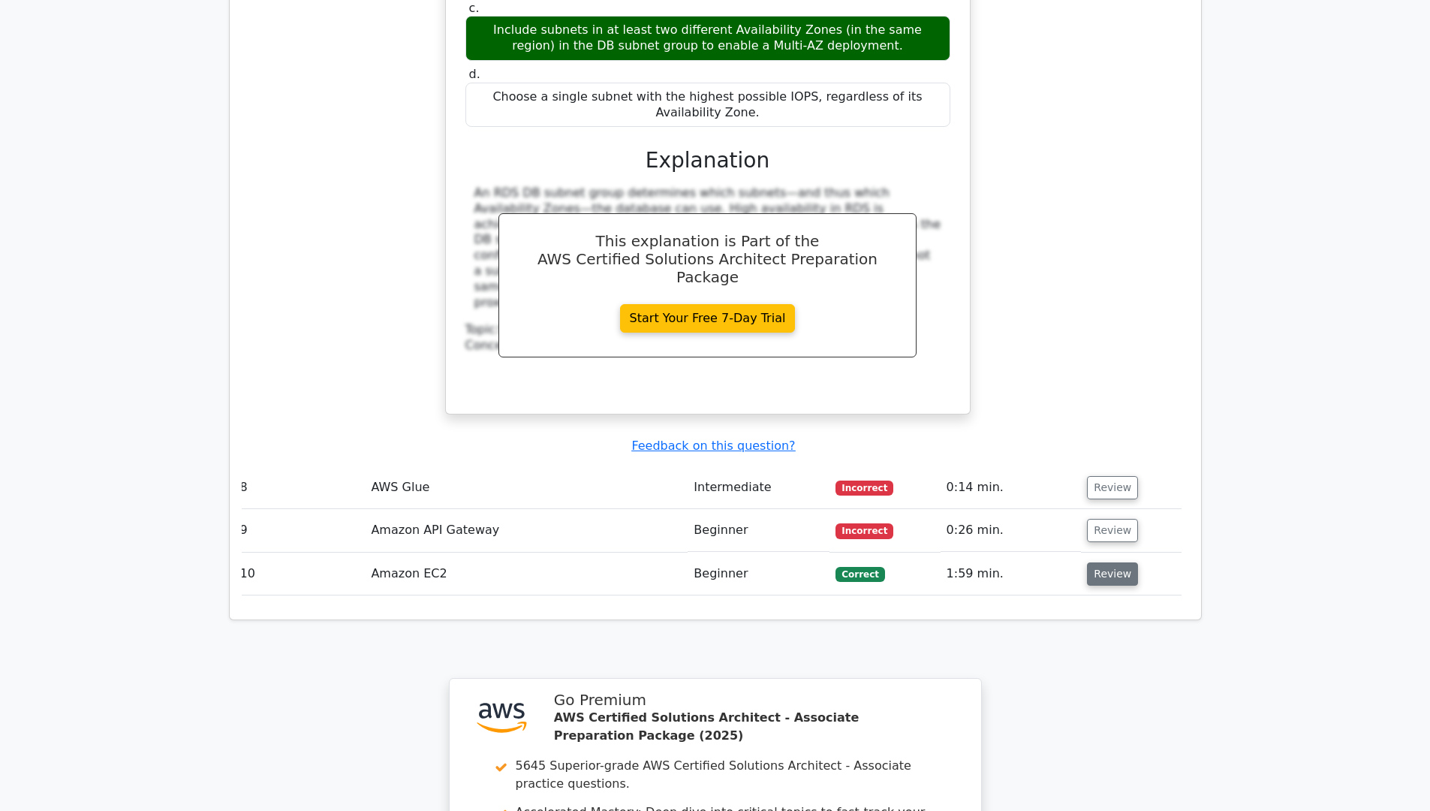
click at [1099, 562] on button "Review" at bounding box center [1112, 573] width 51 height 23
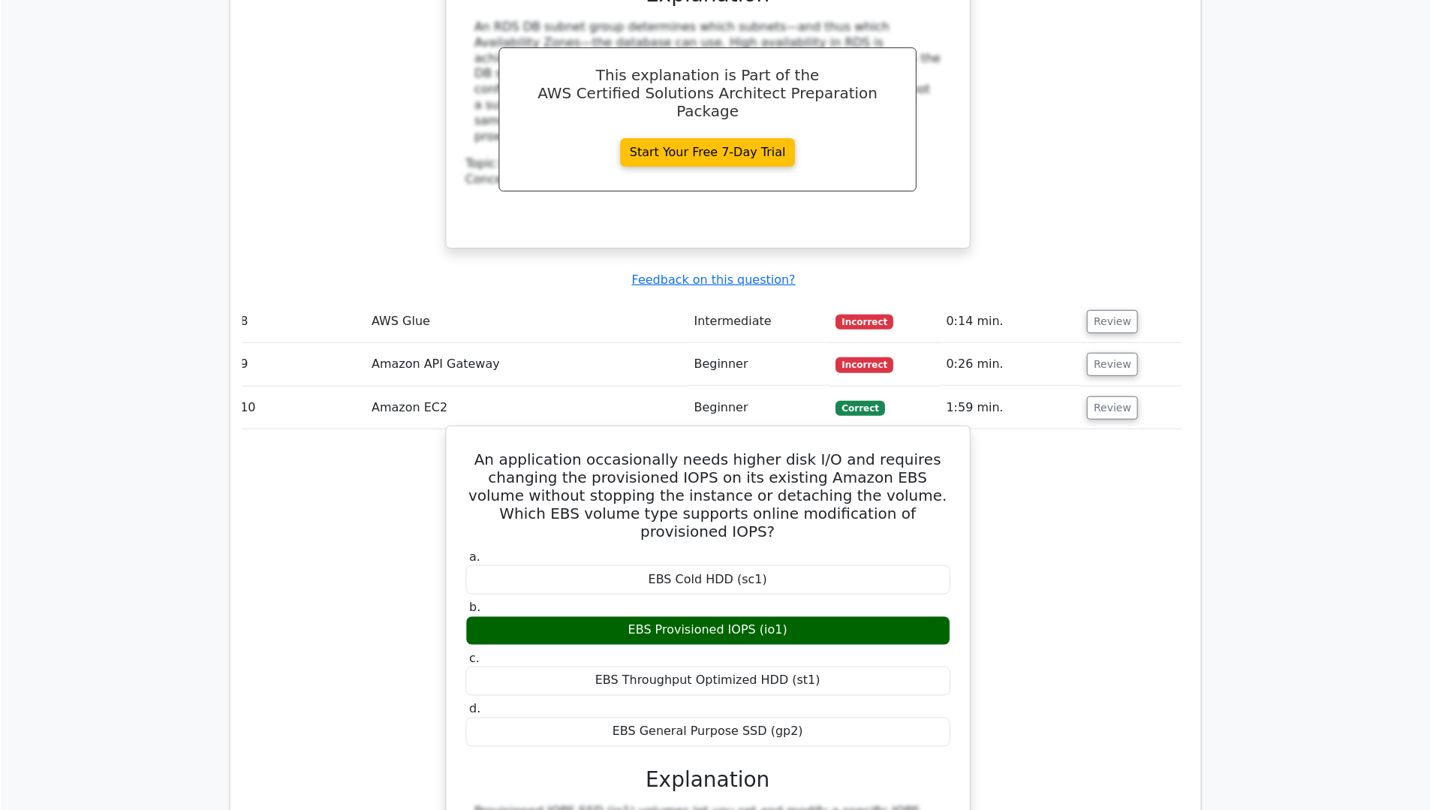
scroll to position [4671, 0]
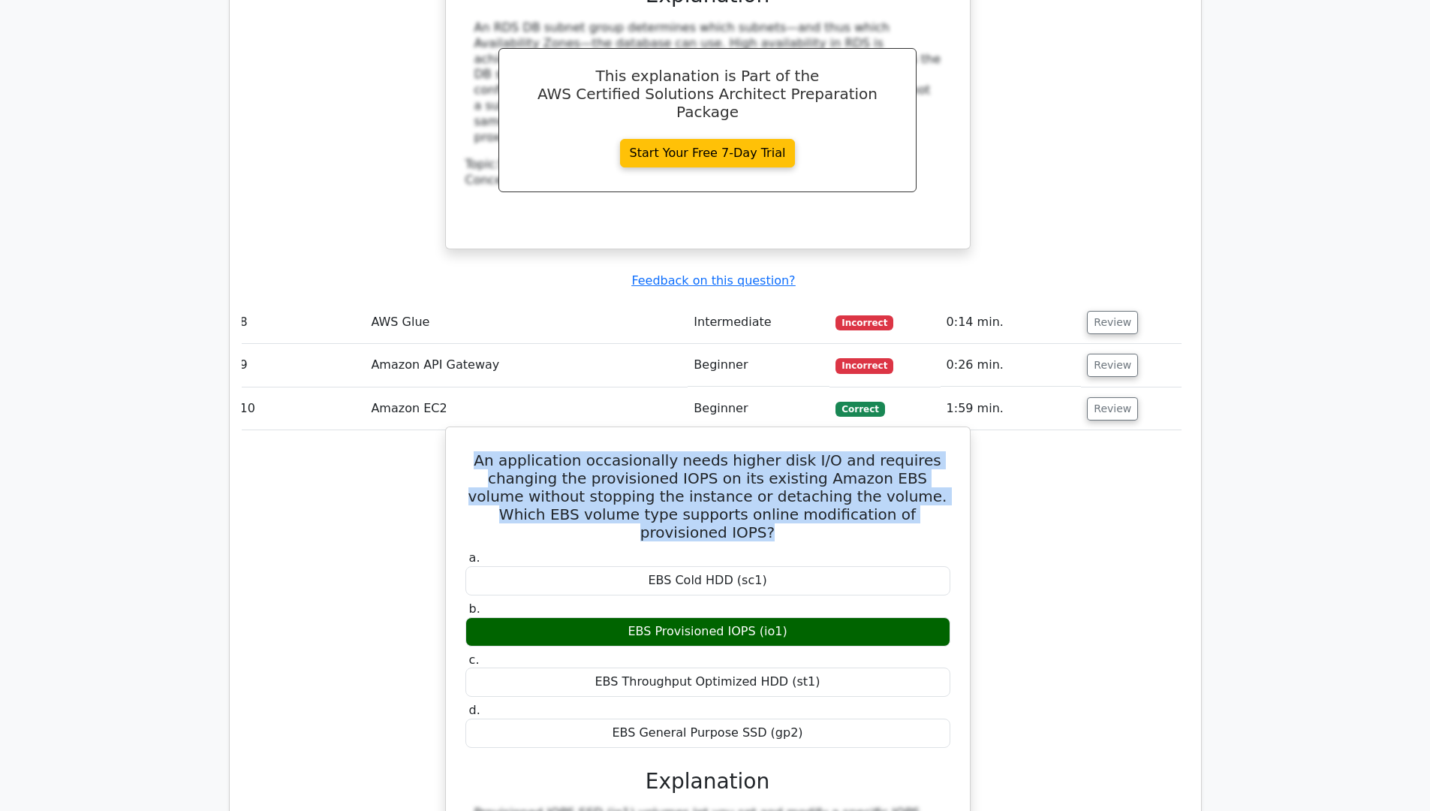
drag, startPoint x: 493, startPoint y: 277, endPoint x: 927, endPoint y: 327, distance: 436.1
click at [927, 451] on h5 "An application occasionally needs higher disk I/O and requires changing the pro…" at bounding box center [708, 496] width 488 height 90
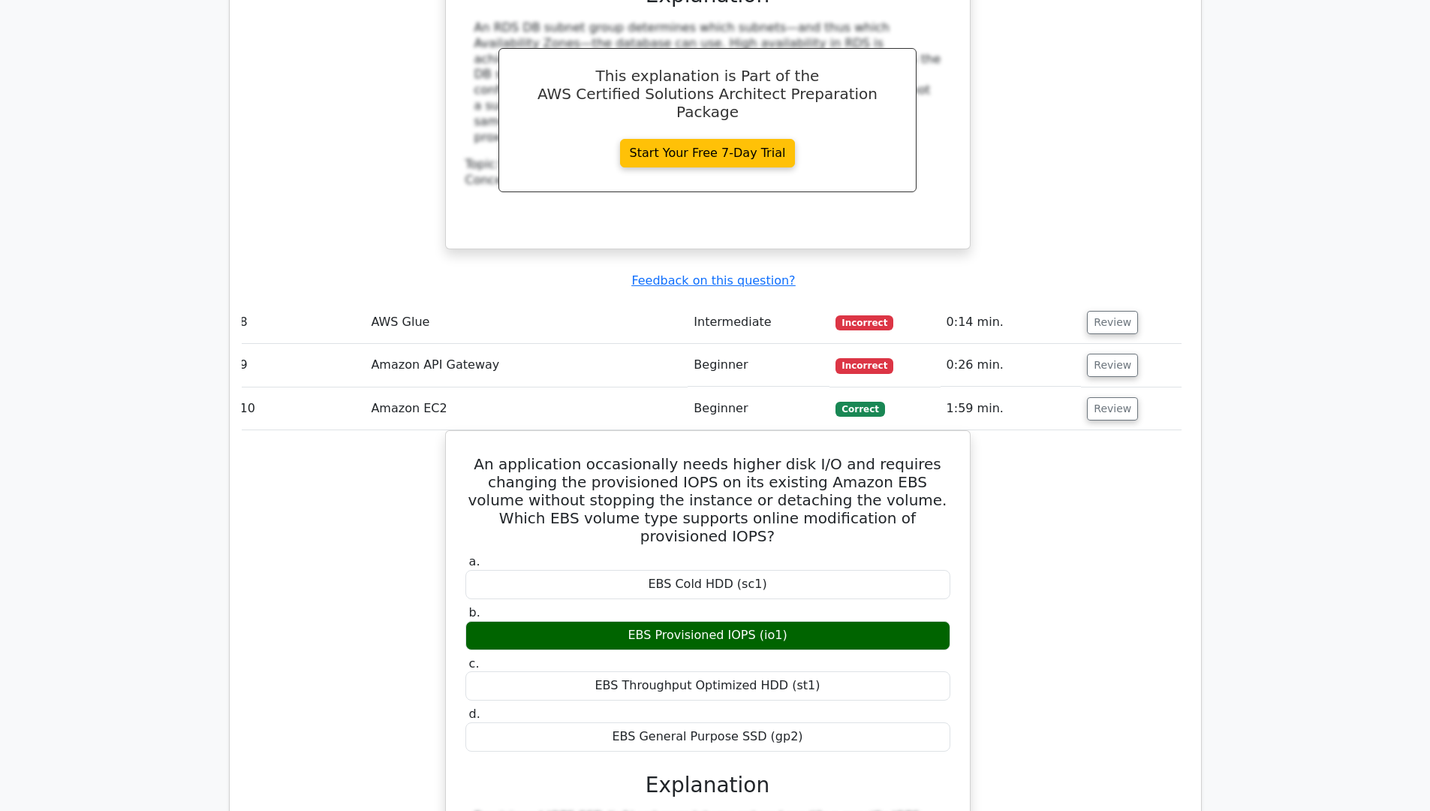
click at [378, 467] on div "An application occasionally needs higher disk I/O and requires changing the pro…" at bounding box center [708, 743] width 948 height 626
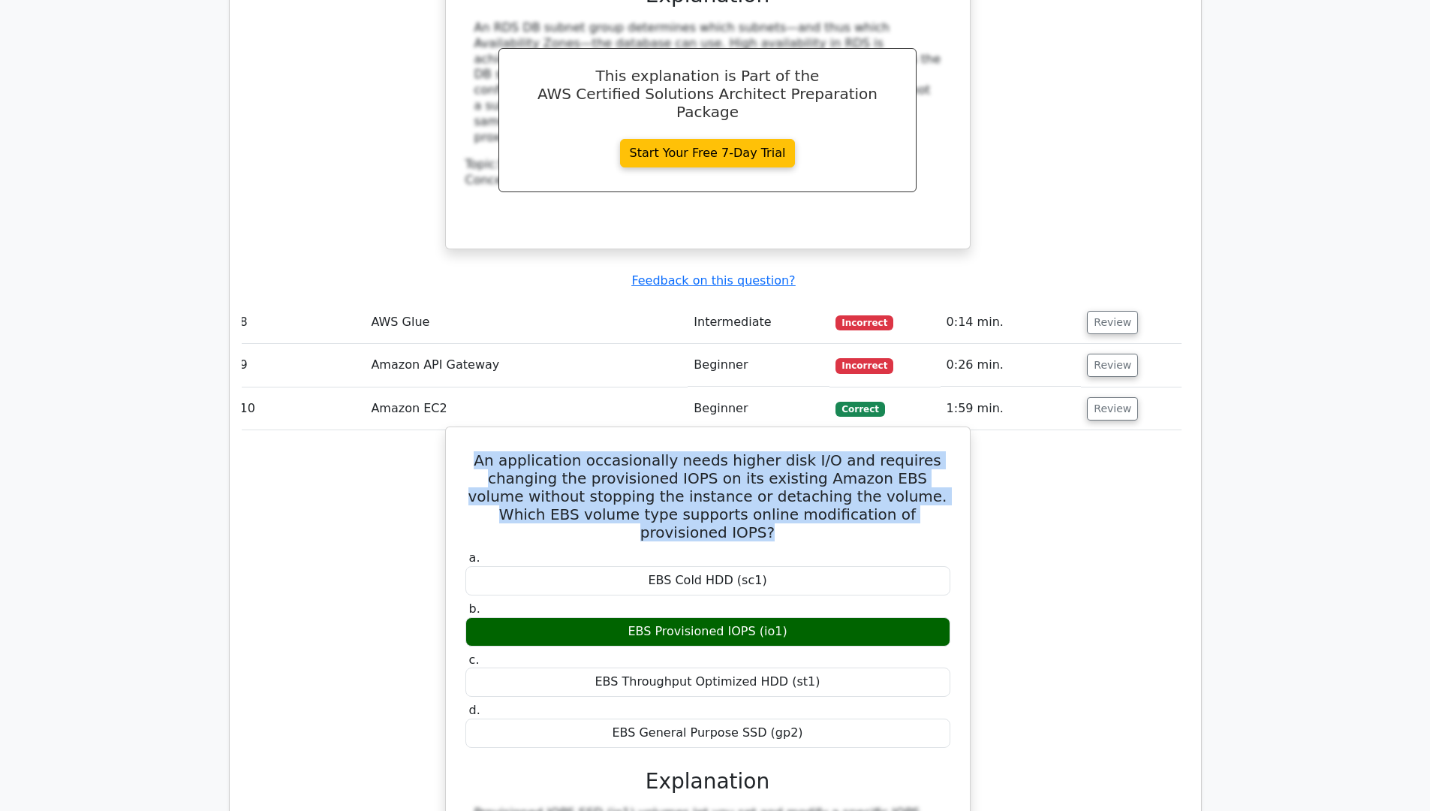
drag, startPoint x: 493, startPoint y: 270, endPoint x: 945, endPoint y: 324, distance: 455.4
click at [945, 451] on h5 "An application occasionally needs higher disk I/O and requires changing the pro…" at bounding box center [708, 496] width 488 height 90
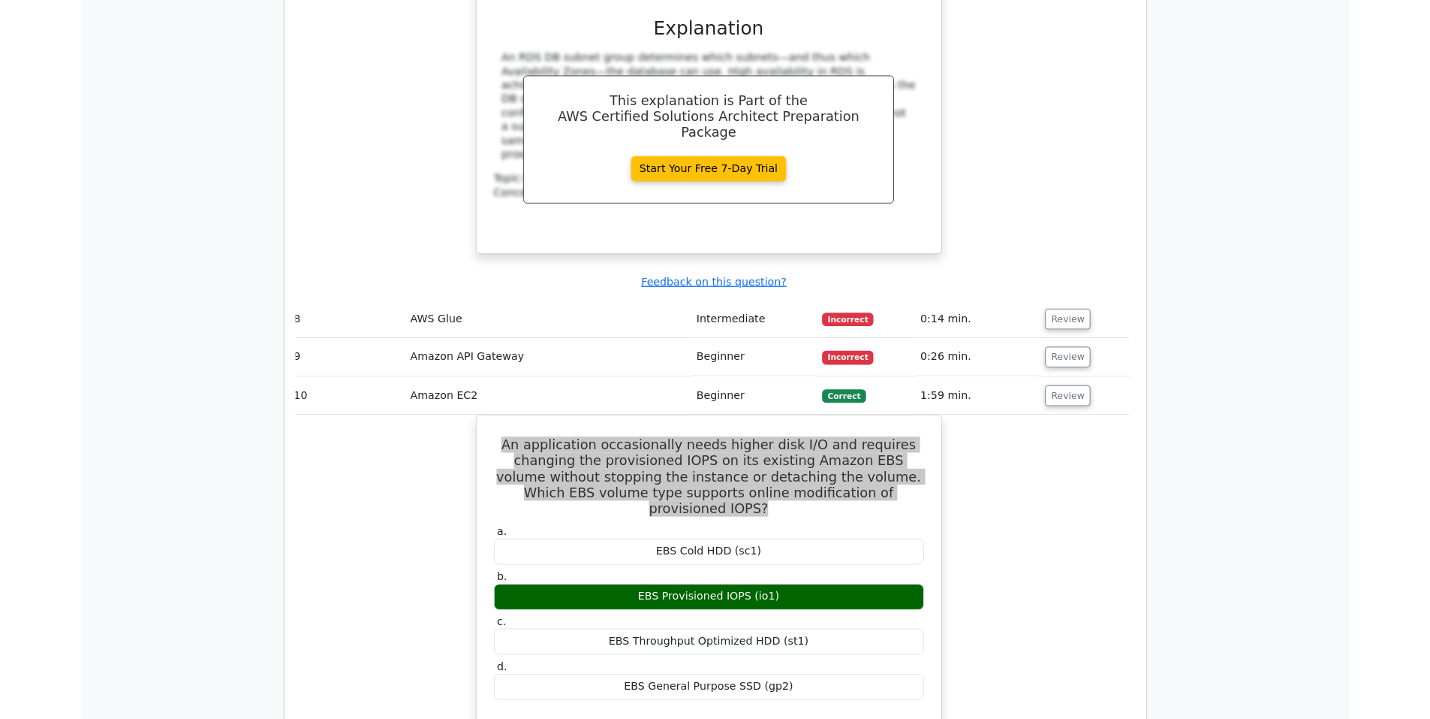
scroll to position [4635, 0]
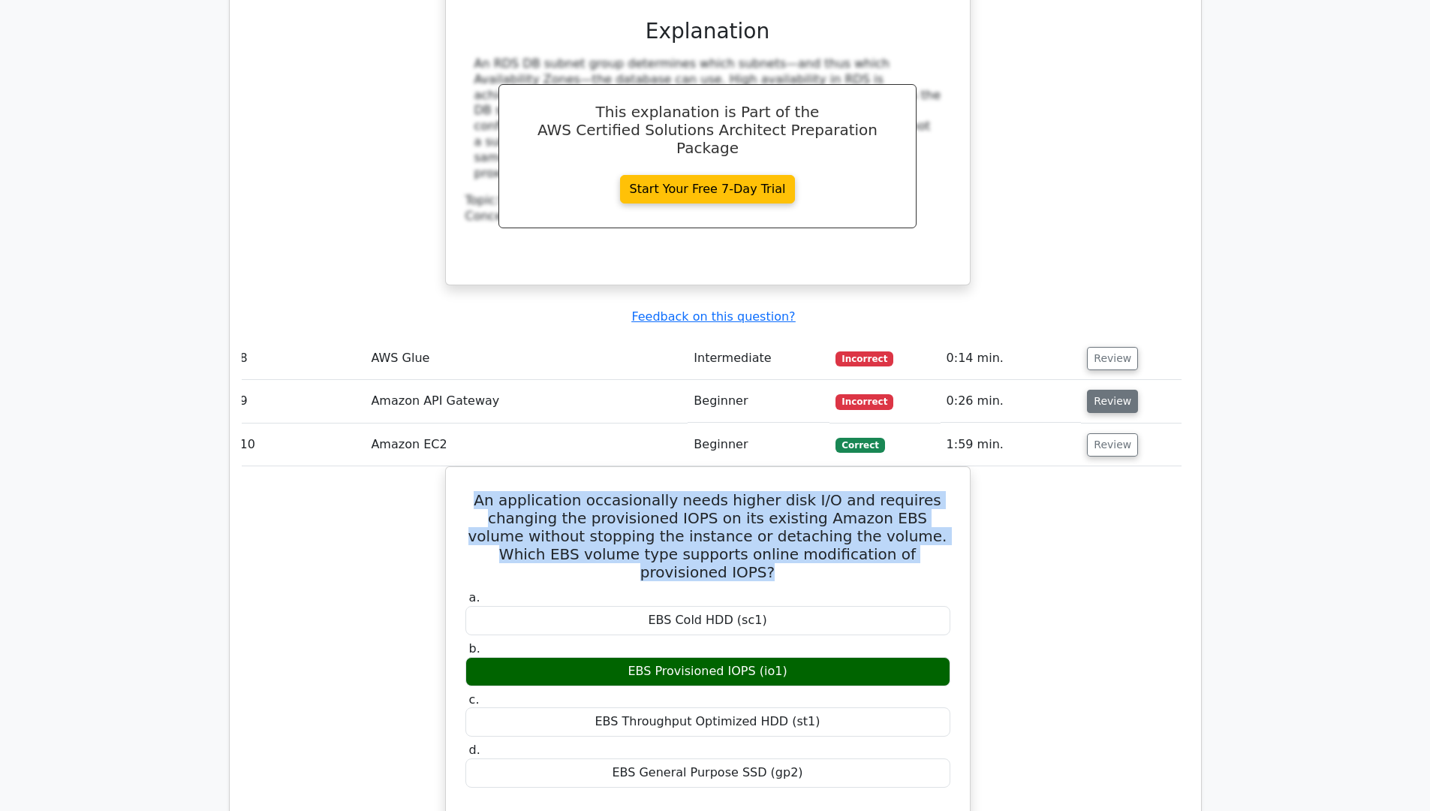
click at [1105, 390] on button "Review" at bounding box center [1112, 401] width 51 height 23
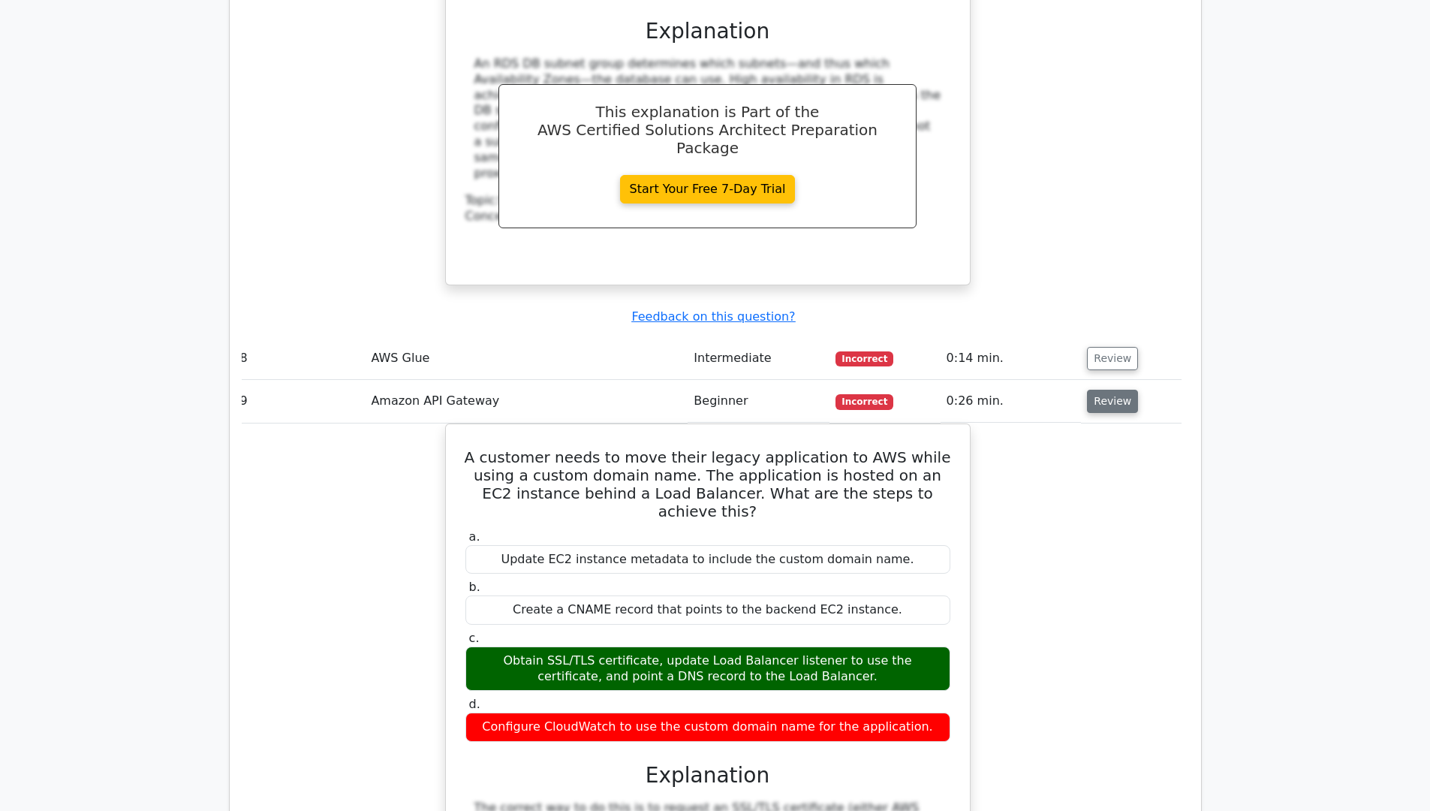
click at [1105, 390] on button "Review" at bounding box center [1112, 401] width 51 height 23
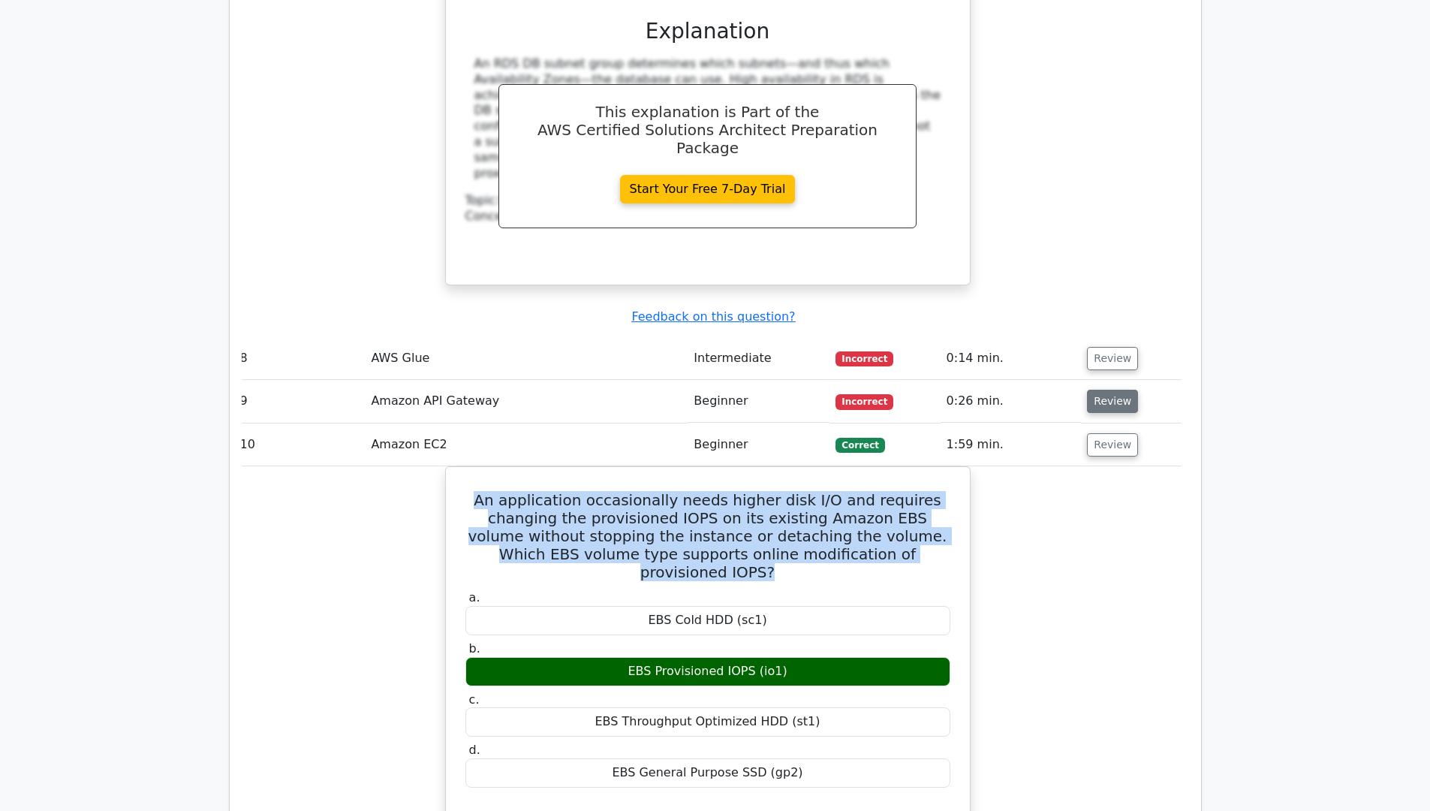
click at [1105, 390] on button "Review" at bounding box center [1112, 401] width 51 height 23
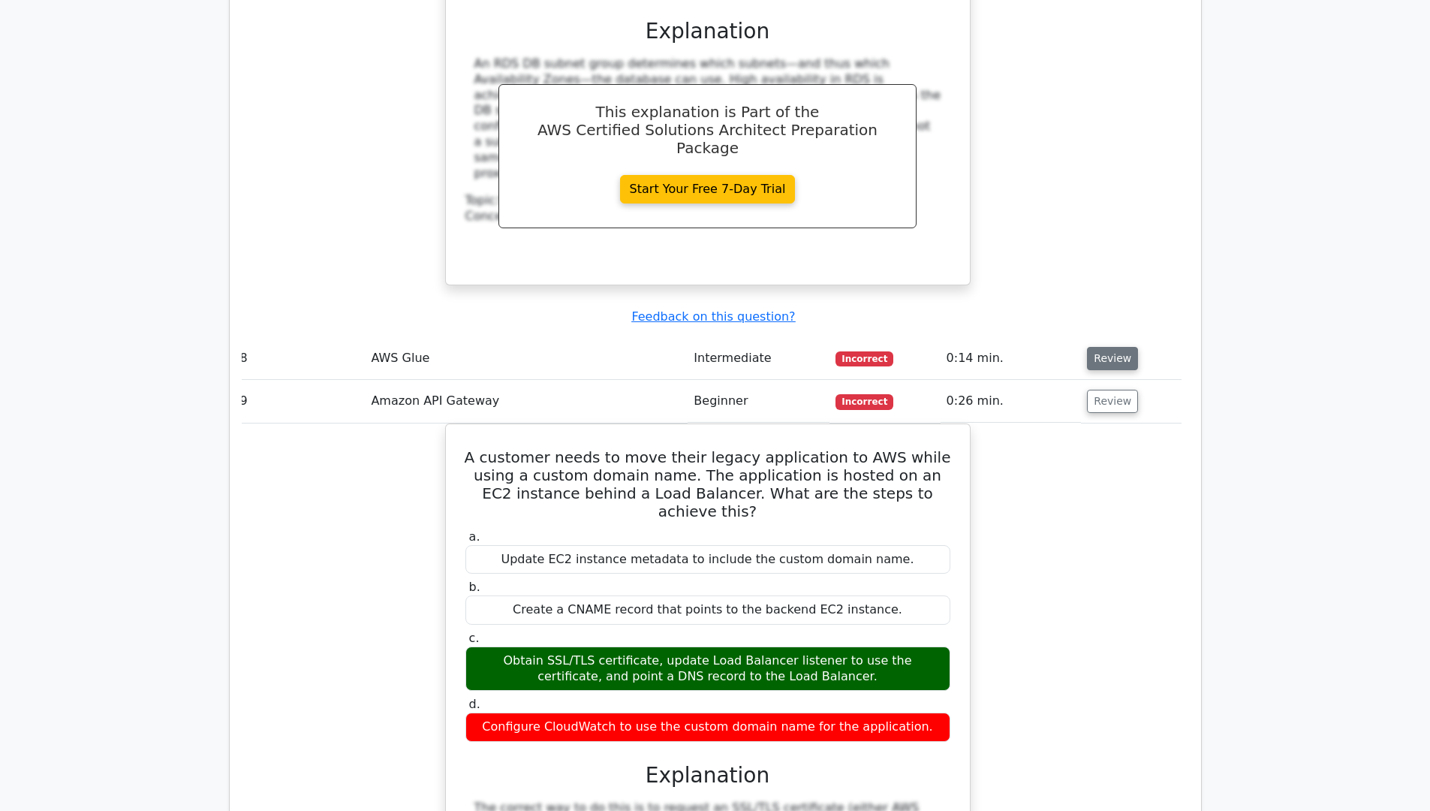
click at [1102, 347] on button "Review" at bounding box center [1112, 358] width 51 height 23
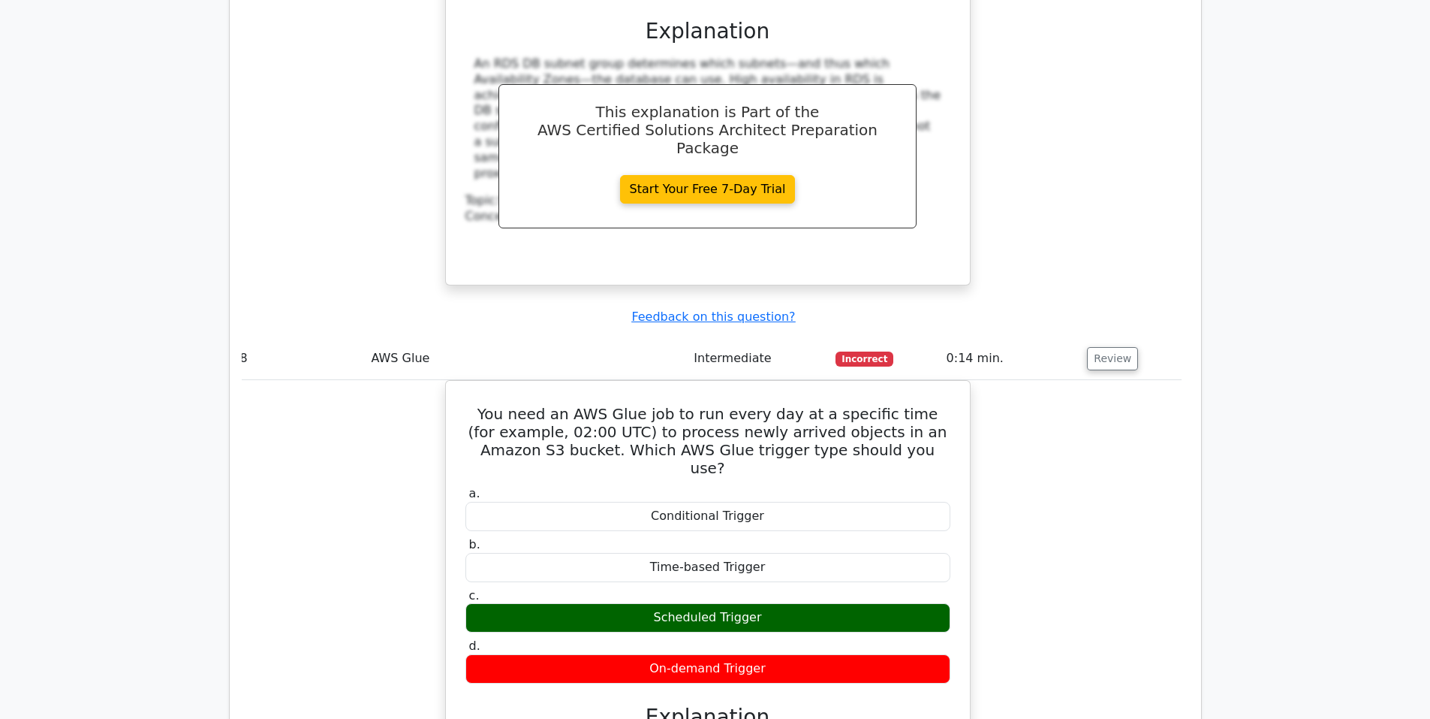
click at [375, 380] on div "You need an AWS Glue job to run every day at a specific time (for example, 02:0…" at bounding box center [708, 647] width 948 height 535
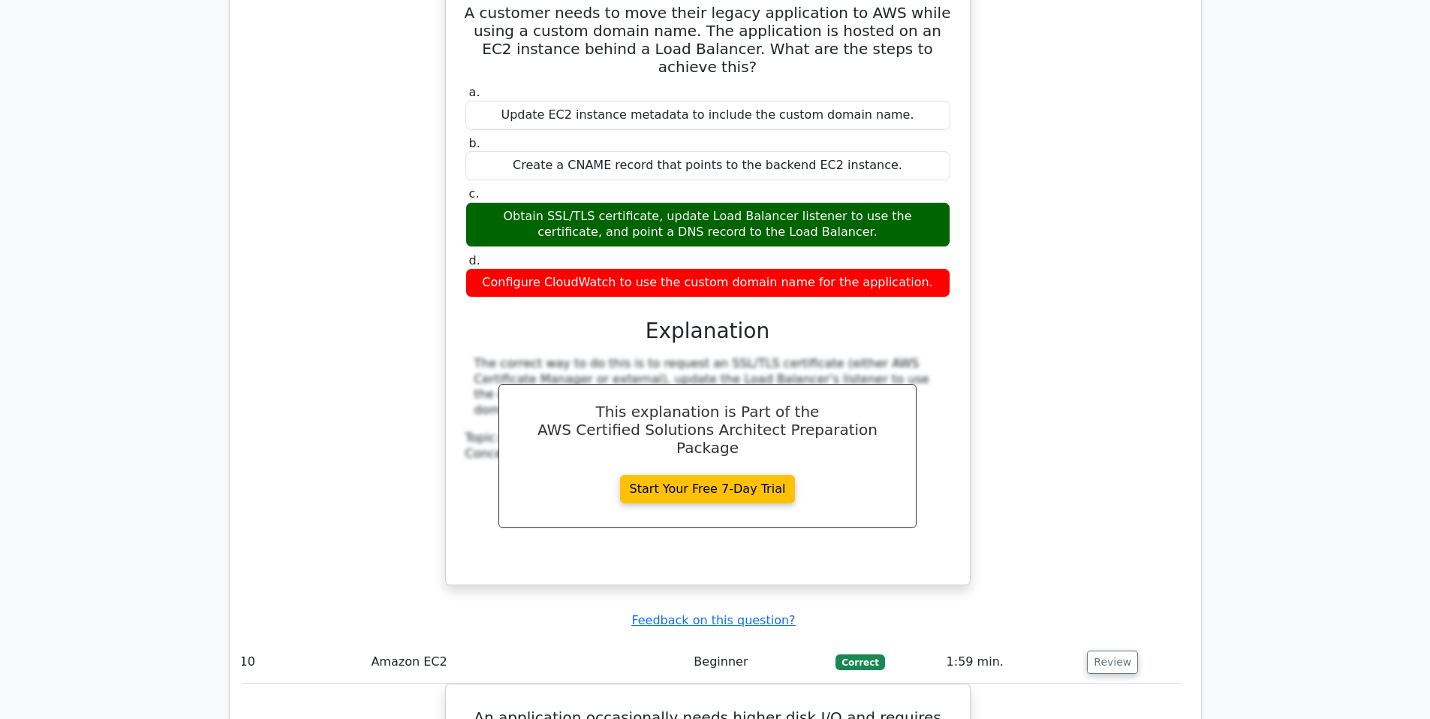
scroll to position [5696, 0]
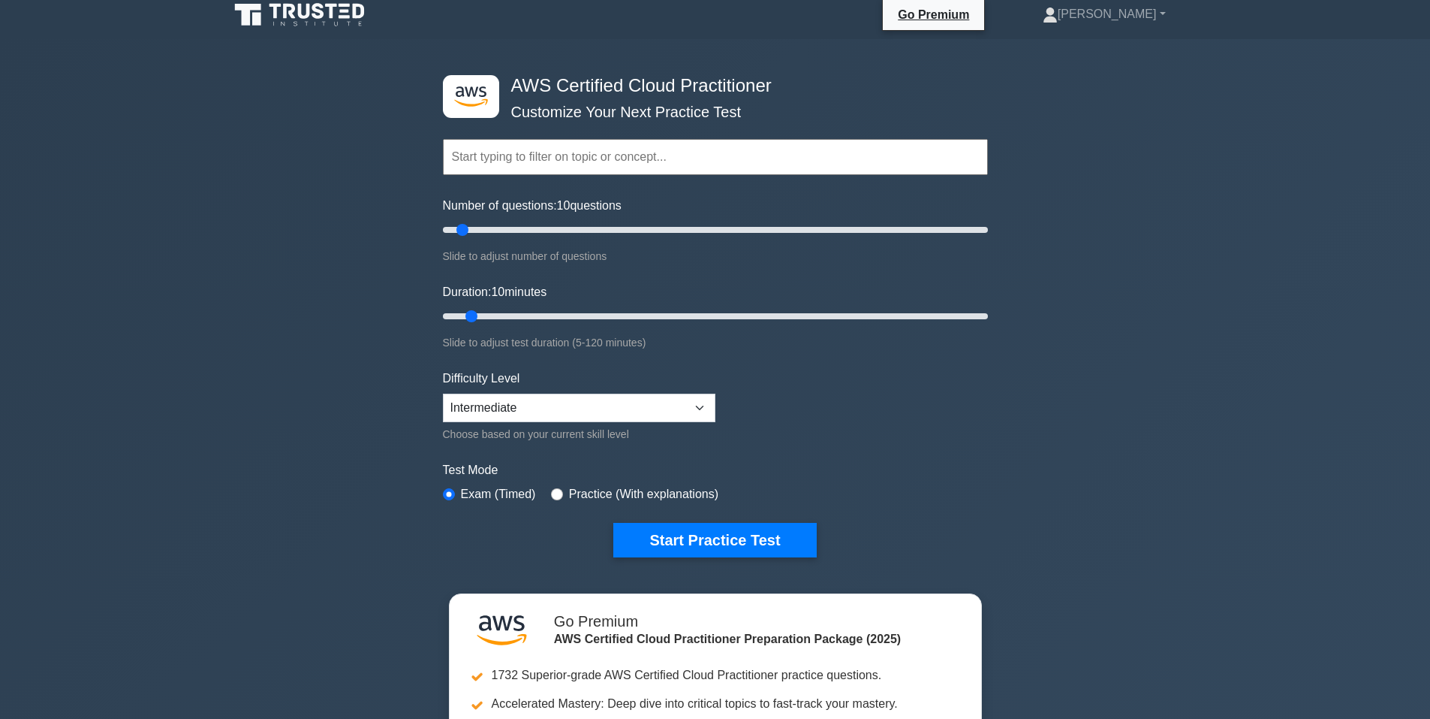
scroll to position [5, 0]
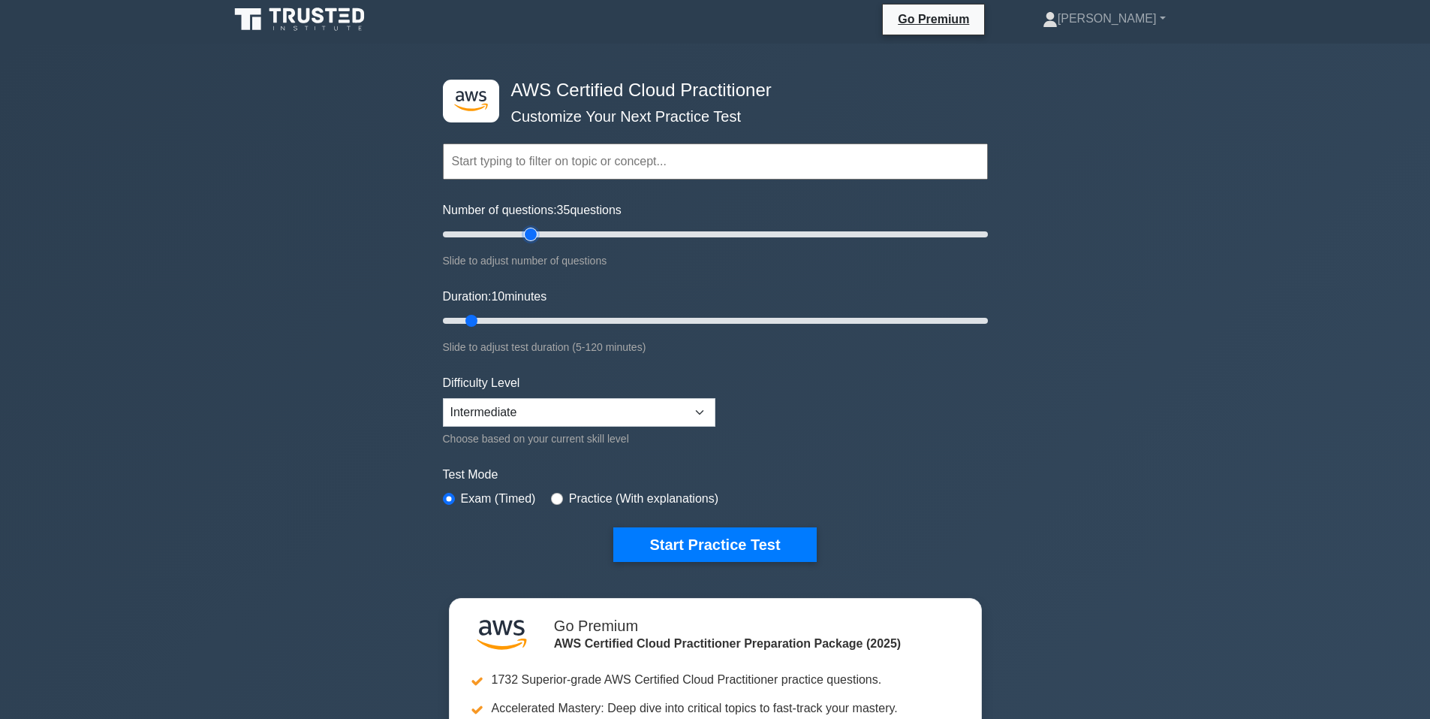
click at [525, 226] on input "Number of questions: 35 questions" at bounding box center [715, 234] width 545 height 18
click at [571, 231] on input "Number of questions: 50 questions" at bounding box center [715, 234] width 545 height 18
click at [625, 228] on input "Number of questions: 70 questions" at bounding box center [715, 234] width 545 height 18
type input "65"
click at [611, 228] on input "Number of questions: 65 questions" at bounding box center [715, 234] width 545 height 18
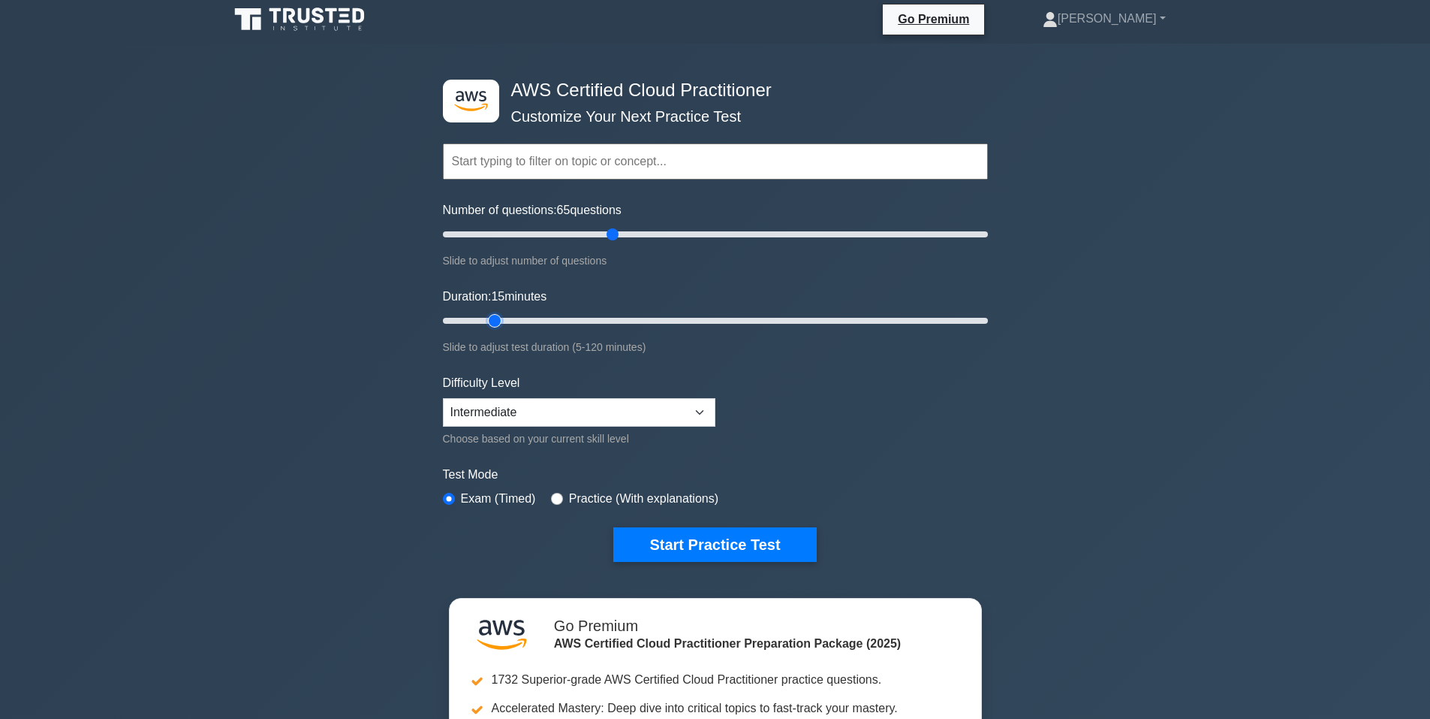
click at [505, 320] on input "Duration: 15 minutes" at bounding box center [715, 321] width 545 height 18
click at [612, 319] on input "Duration: 40 minutes" at bounding box center [715, 321] width 545 height 18
click at [714, 322] on input "Duration: 40 minutes" at bounding box center [715, 321] width 545 height 18
click at [767, 321] on input "Duration: 75 minutes" at bounding box center [715, 321] width 545 height 18
click at [812, 317] on input "Duration: 85 minutes" at bounding box center [715, 321] width 545 height 18
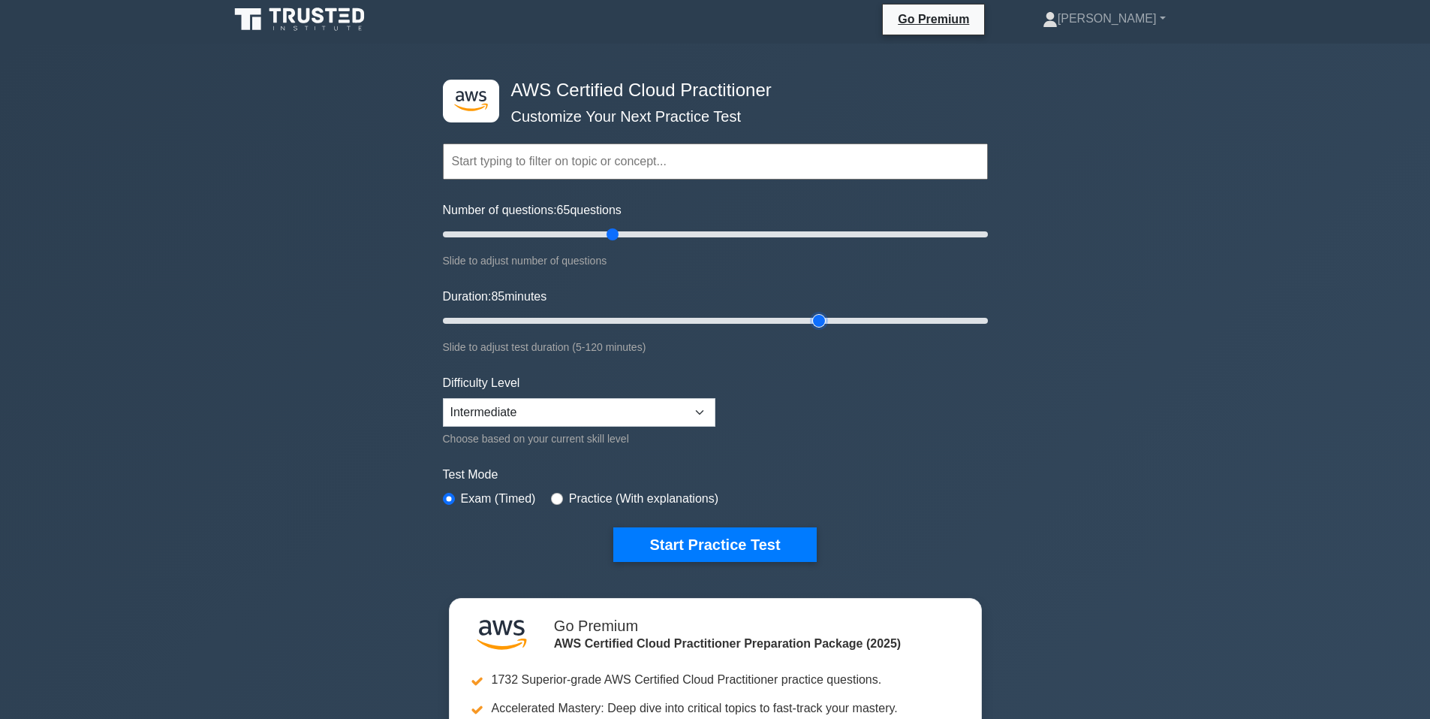
click at [830, 317] on input "Duration: 85 minutes" at bounding box center [715, 321] width 545 height 18
type input "90"
click at [834, 317] on input "Duration: 85 minutes" at bounding box center [715, 321] width 545 height 18
click at [604, 431] on div "Choose based on your current skill level" at bounding box center [579, 439] width 273 height 18
click at [605, 426] on div "Difficulty Level Beginner Intermediate Expert Choose based on your current skil…" at bounding box center [579, 411] width 273 height 74
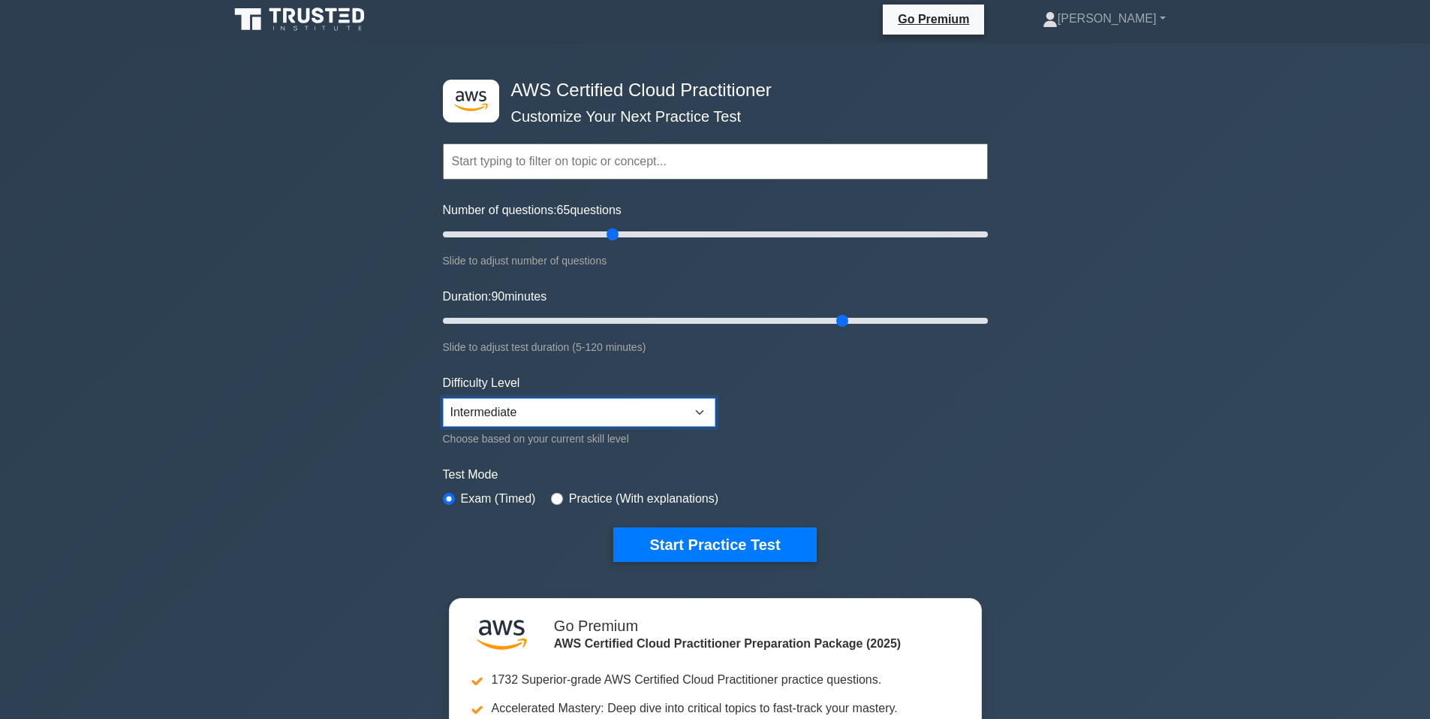
click at [610, 414] on select "Beginner Intermediate Expert" at bounding box center [579, 412] width 273 height 29
select select "beginner"
click at [443, 398] on select "Beginner Intermediate Expert" at bounding box center [579, 412] width 273 height 29
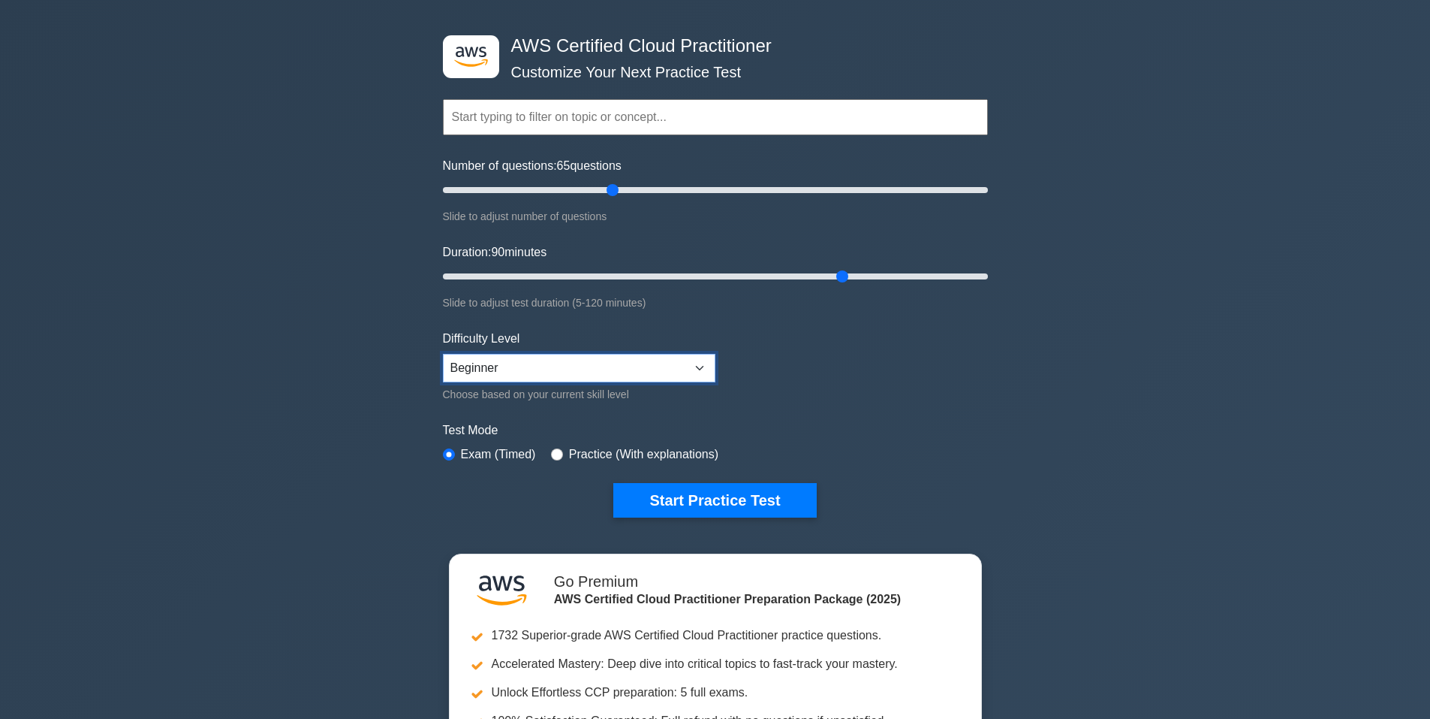
scroll to position [50, 0]
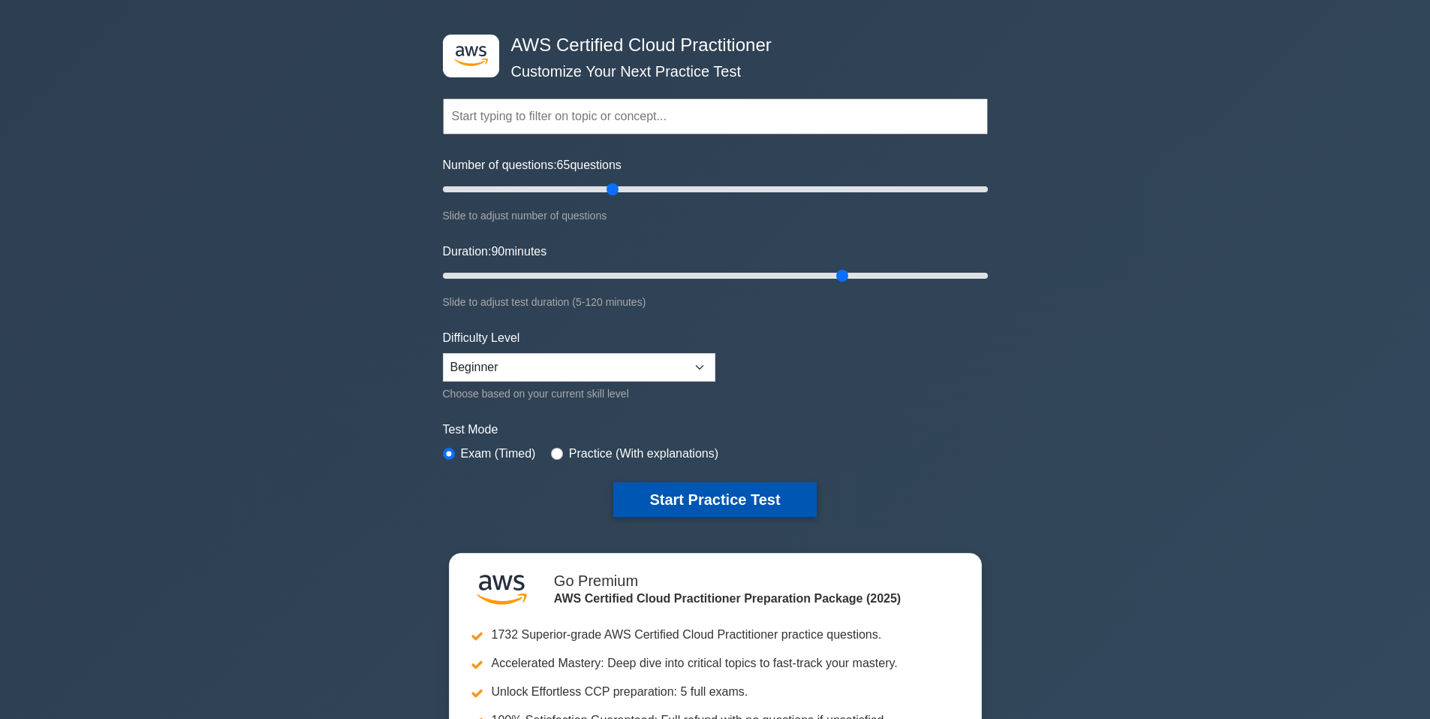
click at [644, 496] on button "Start Practice Test" at bounding box center [714, 499] width 203 height 35
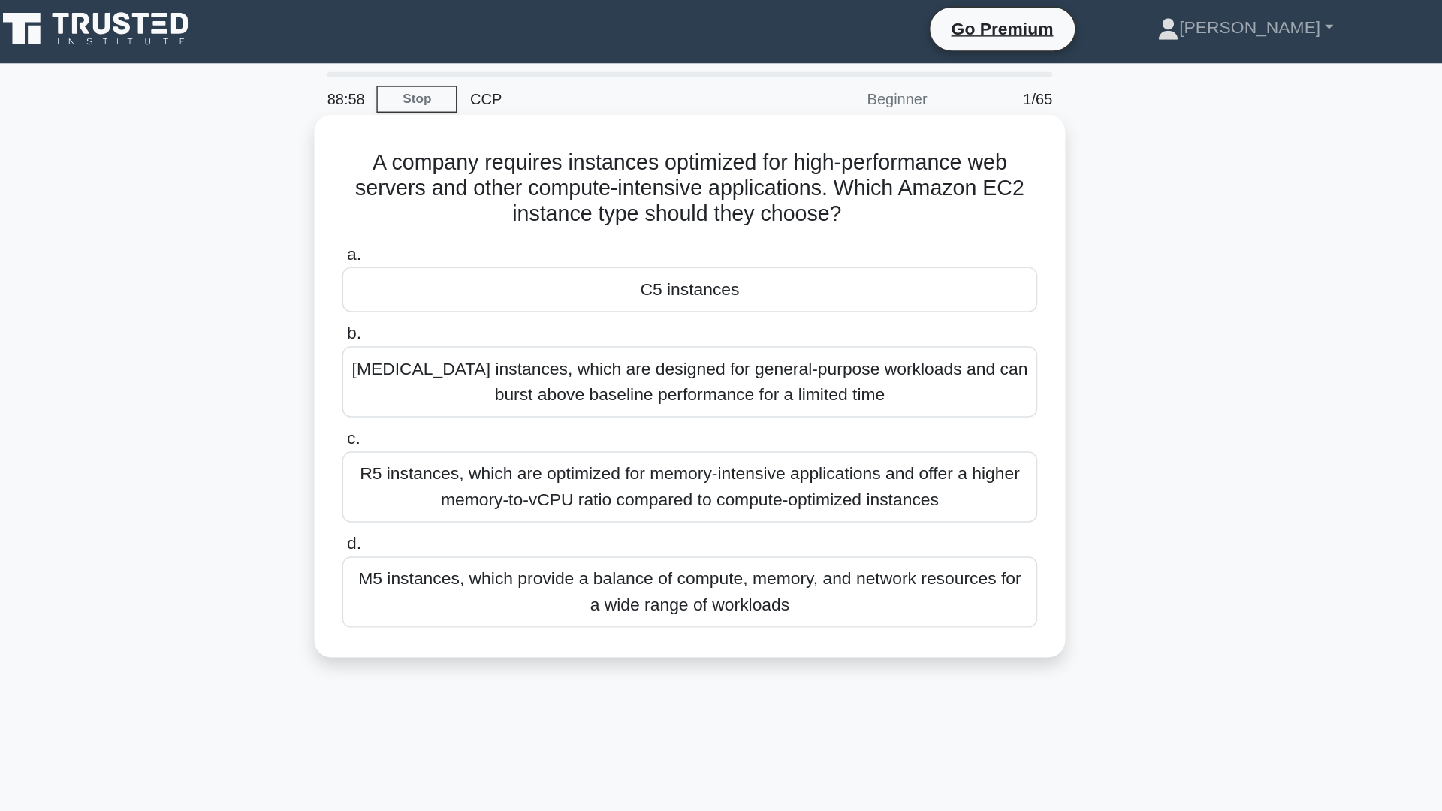
click at [669, 412] on div "M5 instances, which provide a balance of compute, memory, and network resources…" at bounding box center [721, 418] width 487 height 50
click at [478, 390] on input "d. M5 instances, which provide a balance of compute, memory, and network resour…" at bounding box center [478, 385] width 0 height 10
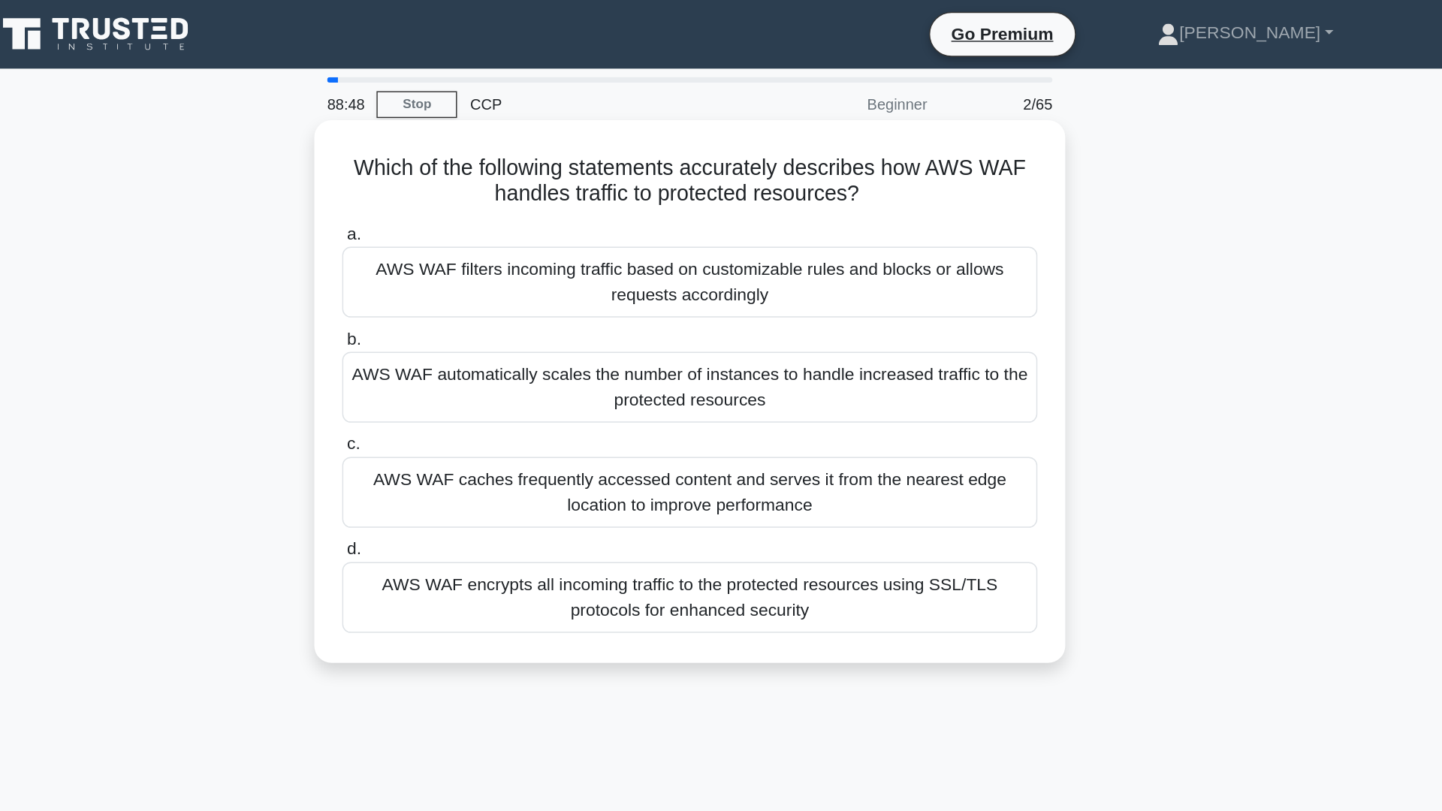
click at [743, 310] on label "c. AWS WAF caches frequently accessed content and serves it from the nearest ed…" at bounding box center [721, 336] width 487 height 68
click at [478, 310] on input "c. AWS WAF caches frequently accessed content and serves it from the nearest ed…" at bounding box center [478, 311] width 0 height 10
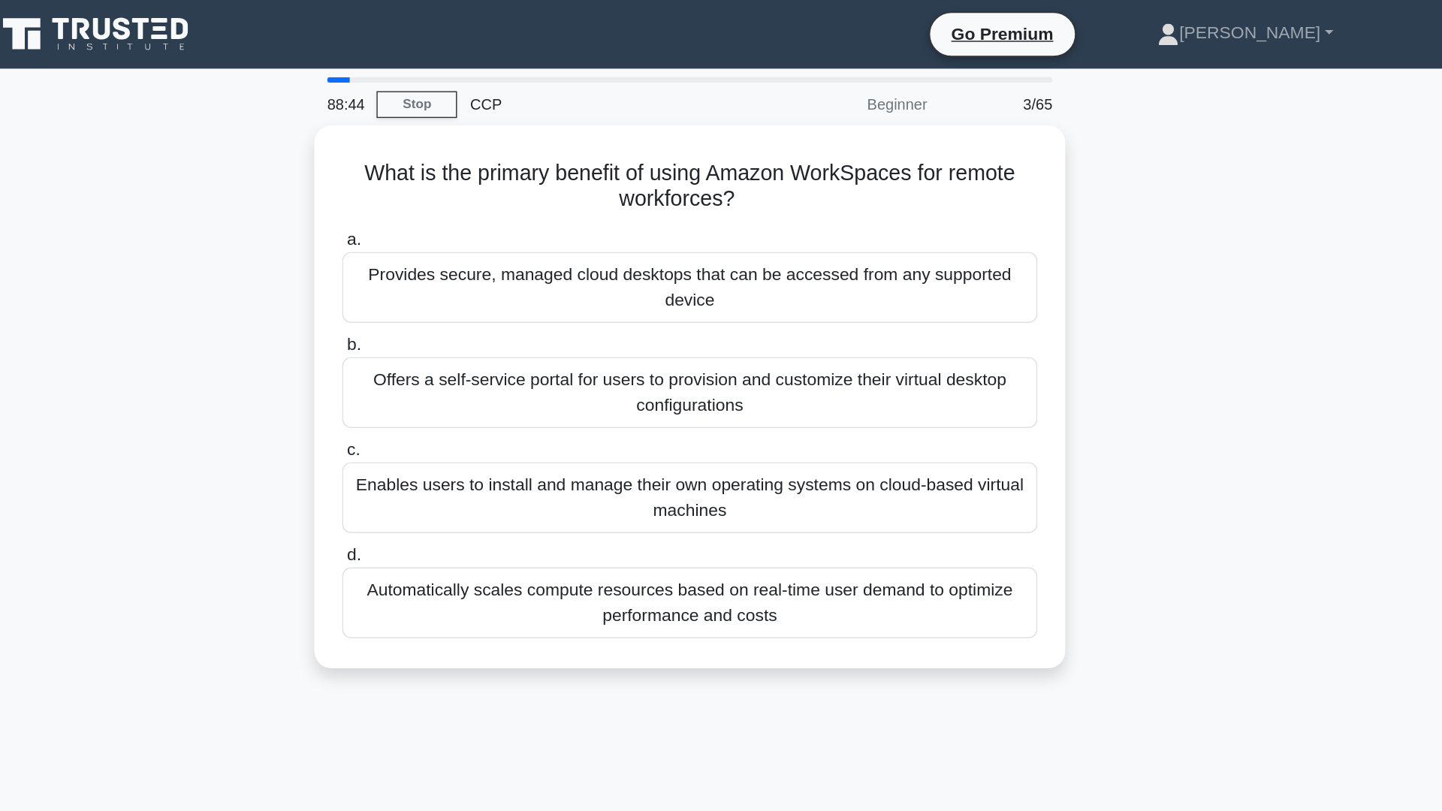
click at [957, 70] on div "3/65" at bounding box center [940, 73] width 88 height 30
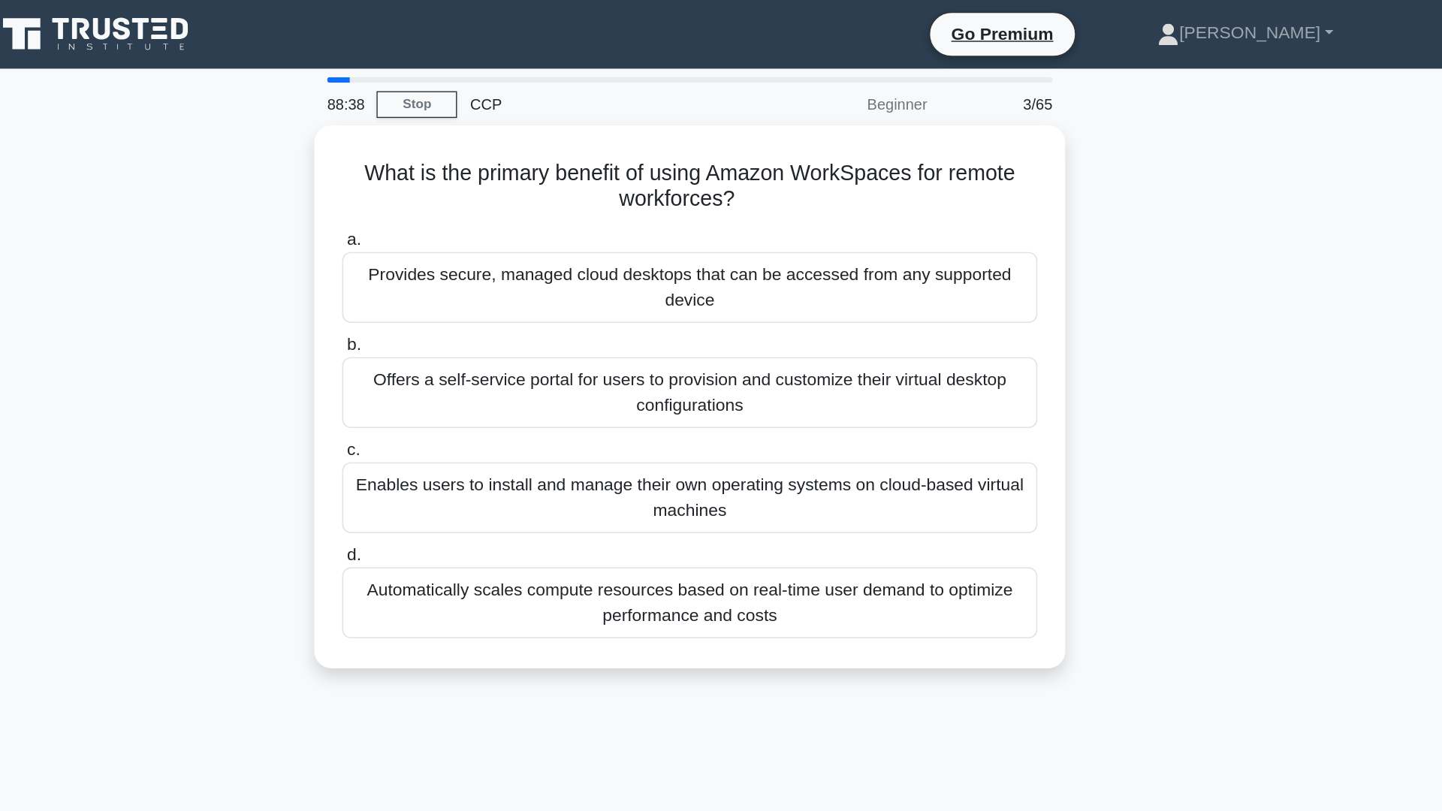
click at [1001, 98] on div "What is the primary benefit of using Amazon WorkSpaces for remote workforces? .…" at bounding box center [720, 287] width 991 height 398
click at [523, 77] on link "Stop" at bounding box center [530, 73] width 56 height 19
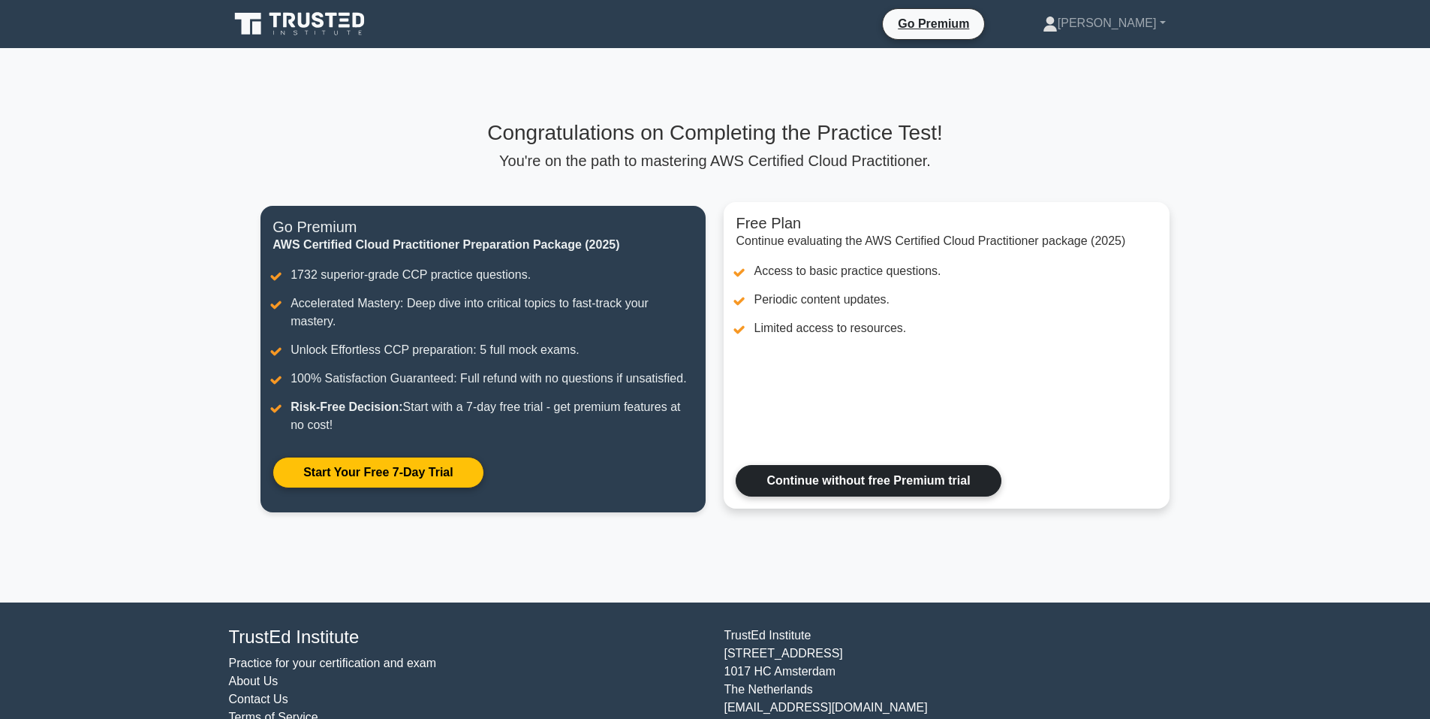
click at [873, 483] on link "Continue without free Premium trial" at bounding box center [868, 481] width 265 height 32
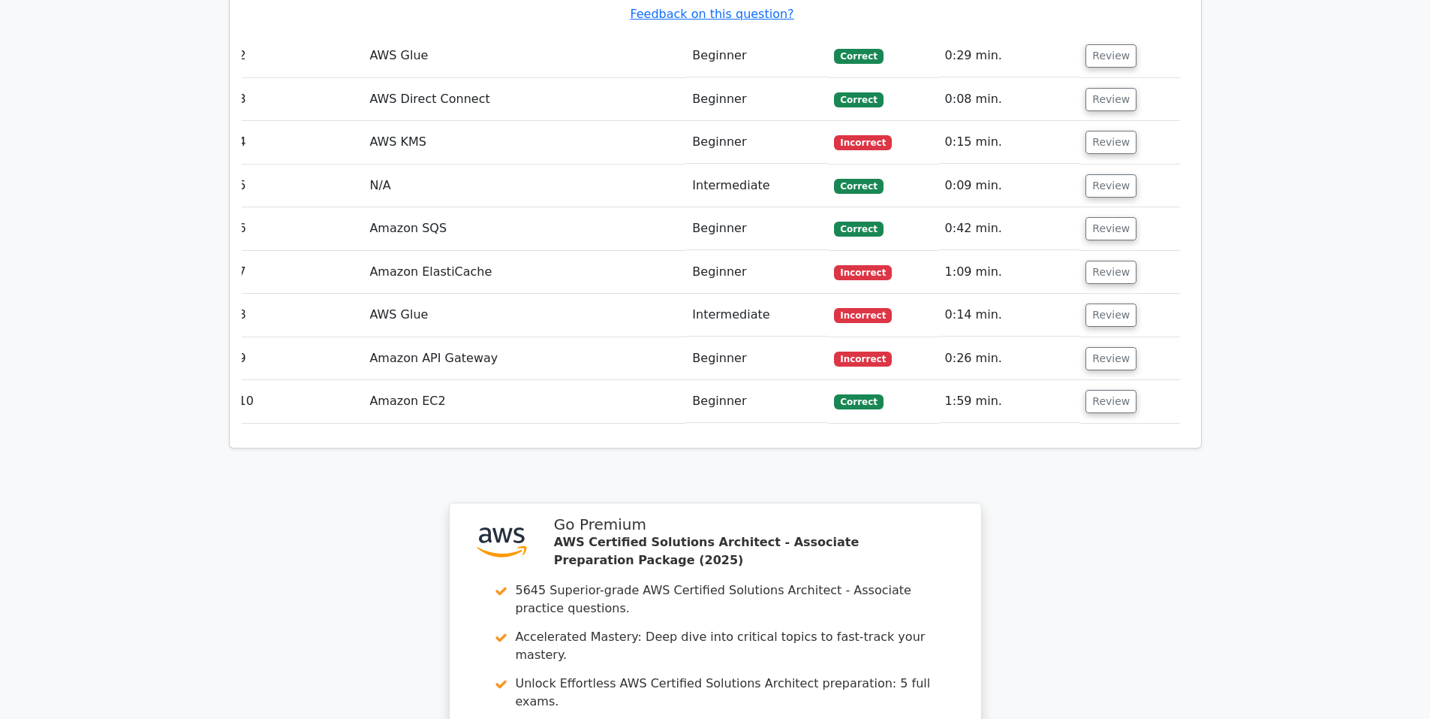
scroll to position [2030, 0]
